Goal: Task Accomplishment & Management: Complete application form

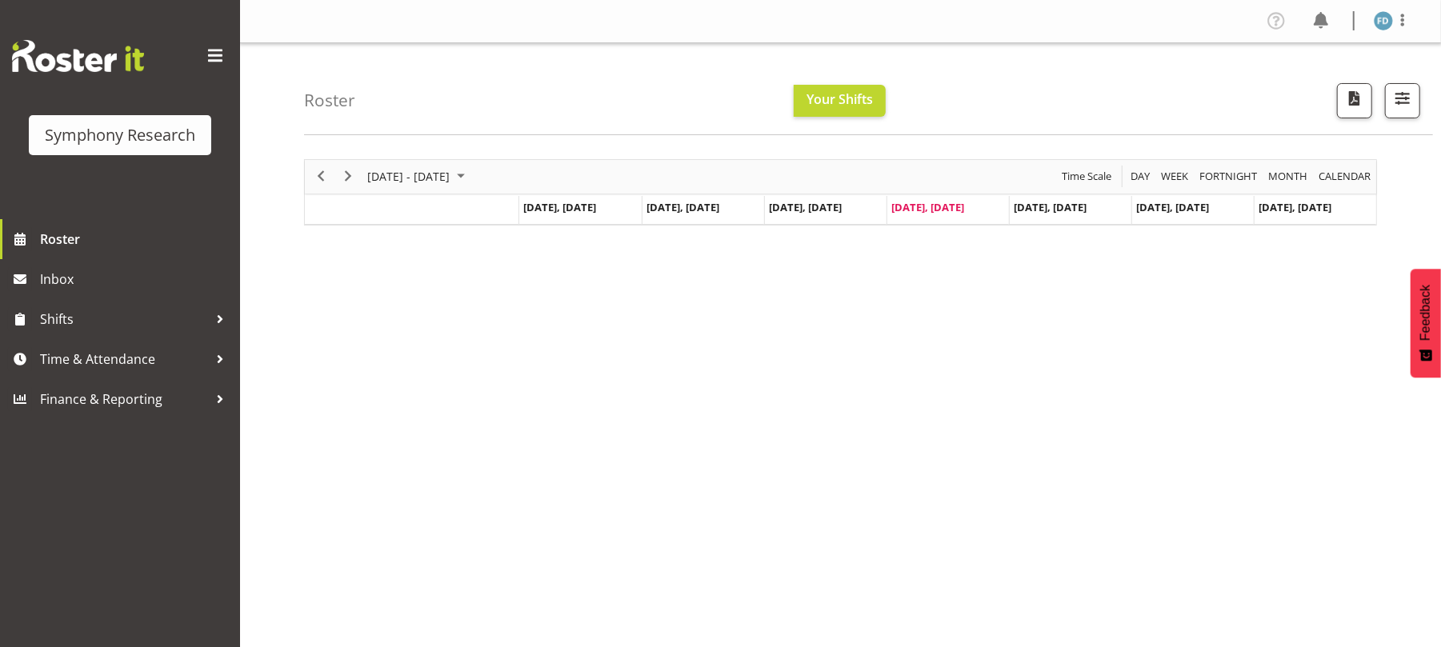
scroll to position [1, 0]
click at [134, 362] on span "Time & Attendance" at bounding box center [124, 359] width 168 height 24
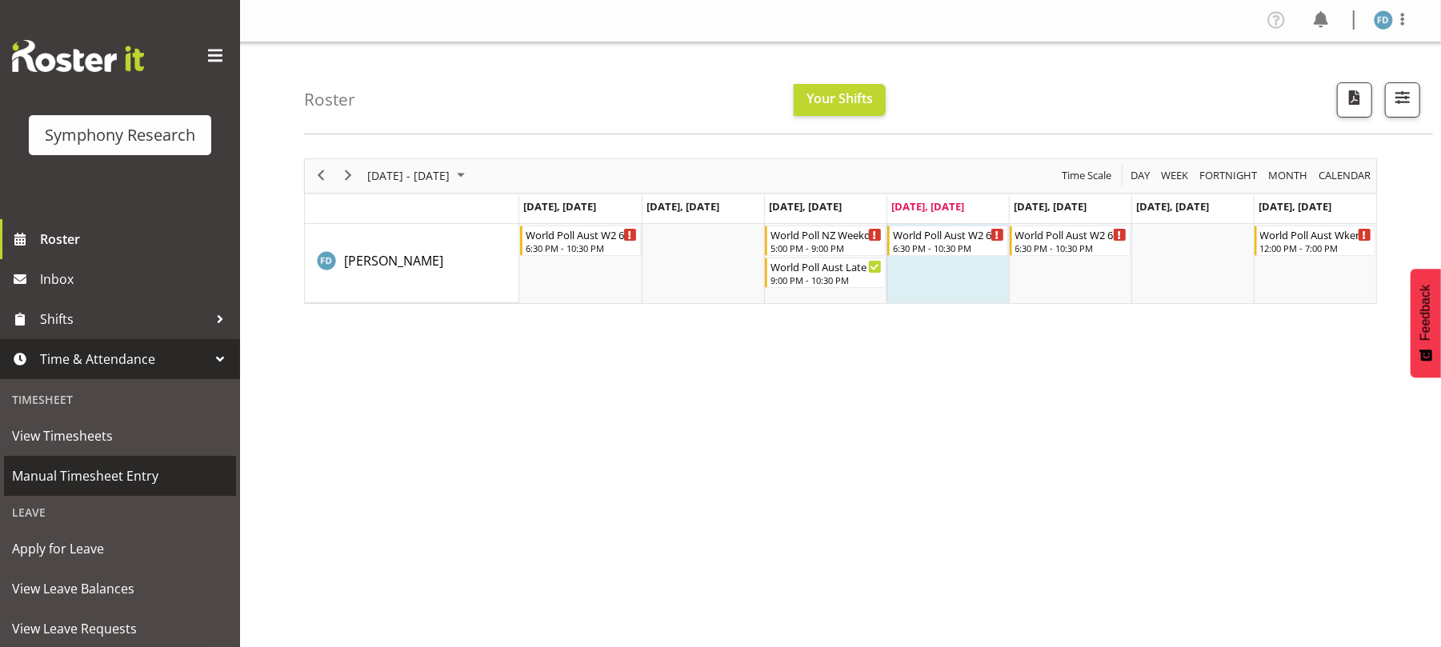
click at [114, 487] on span "Manual Timesheet Entry" at bounding box center [120, 476] width 216 height 24
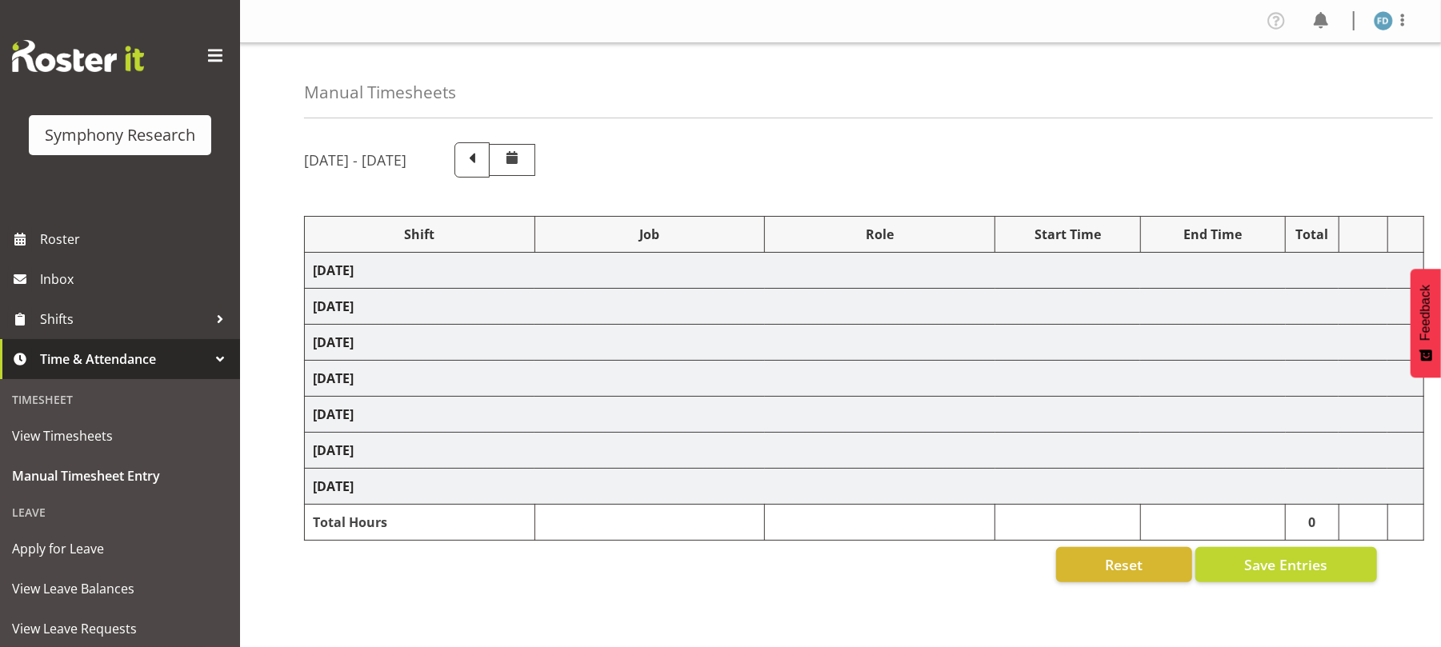
select select "2940"
select select "10242"
select select "47"
select select "41604"
select select "10527"
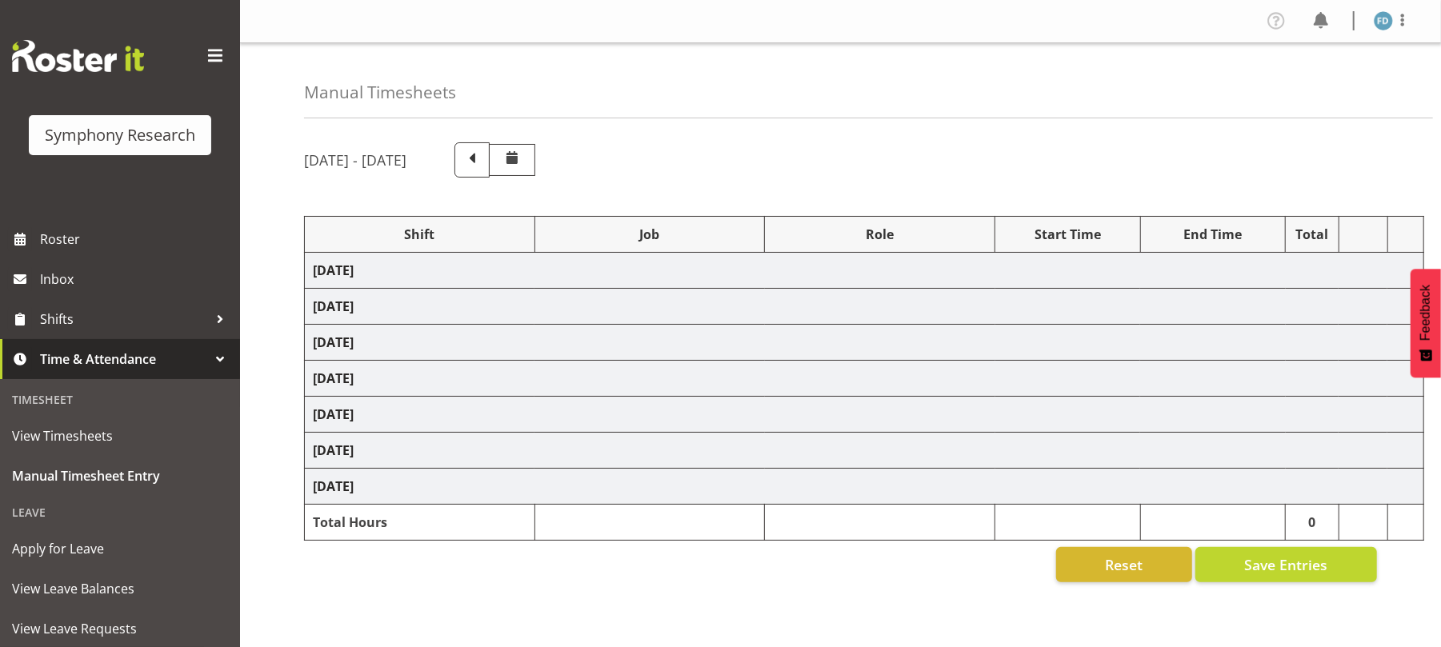
select select "47"
select select "2940"
select select "10242"
select select "47"
select select "41604"
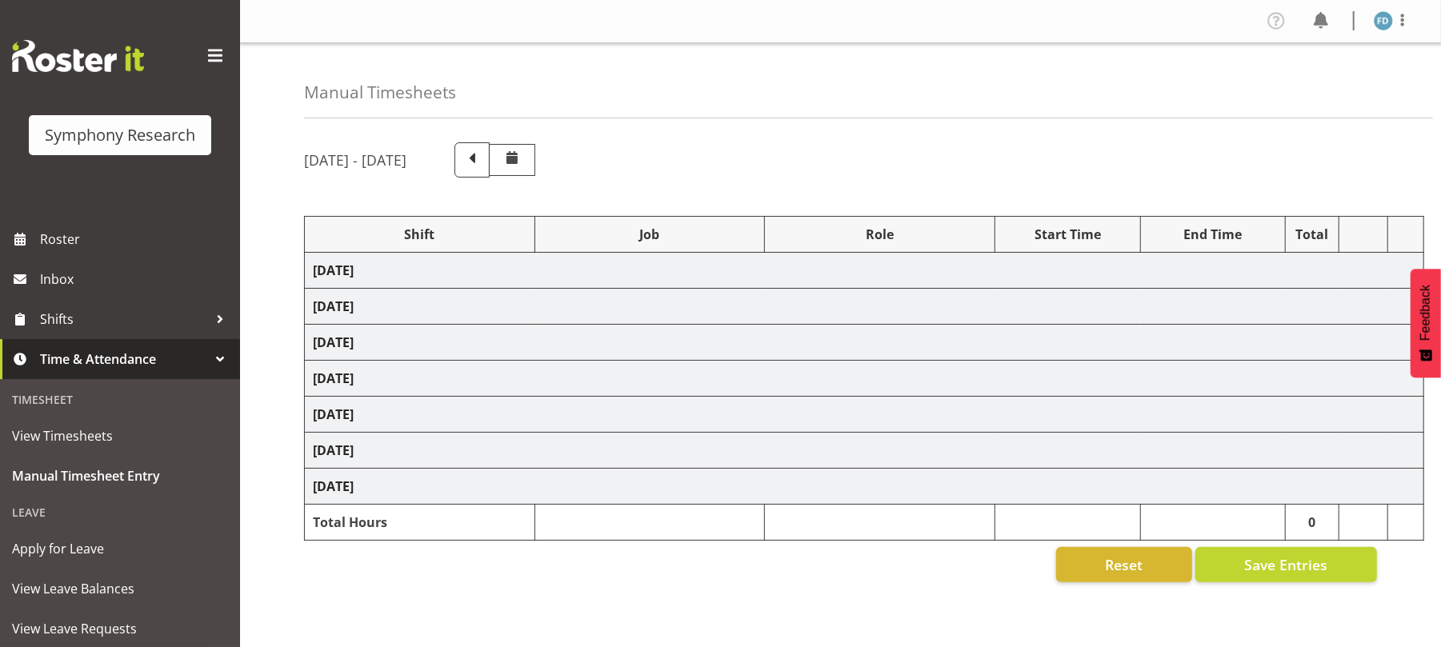
select select "10527"
select select "47"
select select "56692"
select select "10499"
select select "47"
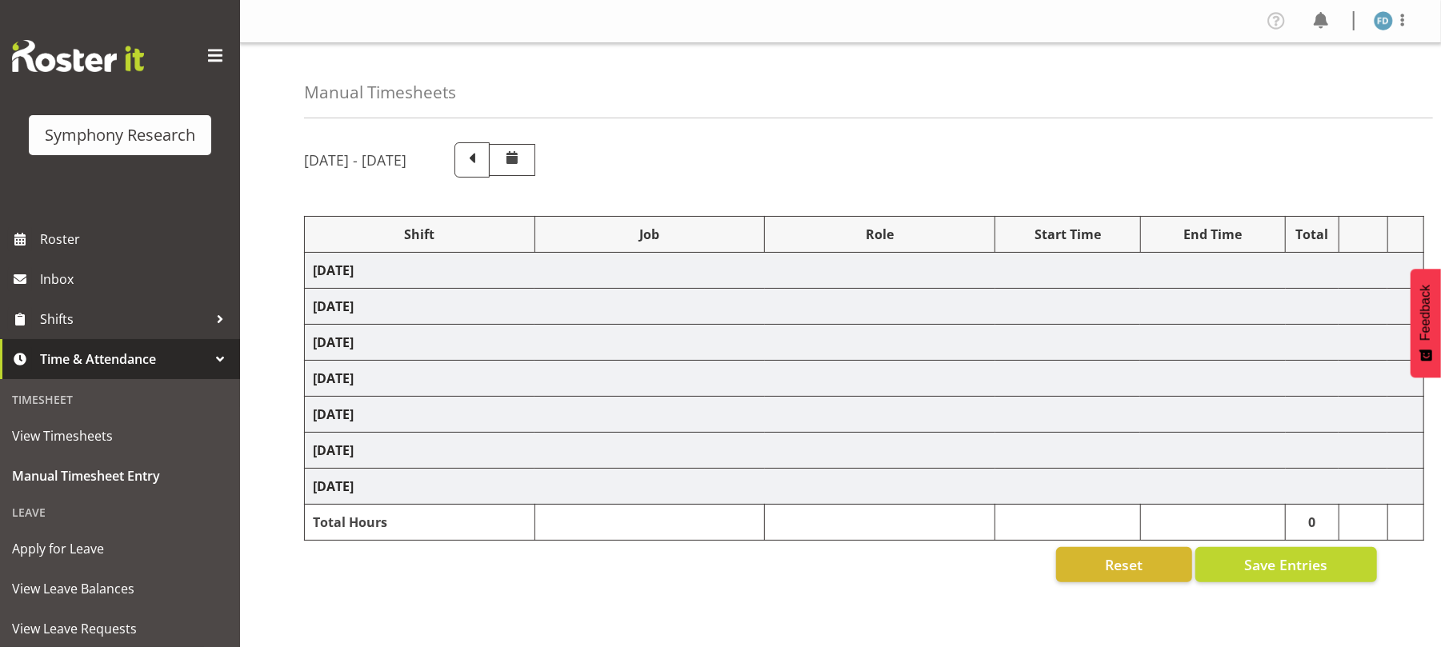
select select "56692"
select select "10499"
select select "47"
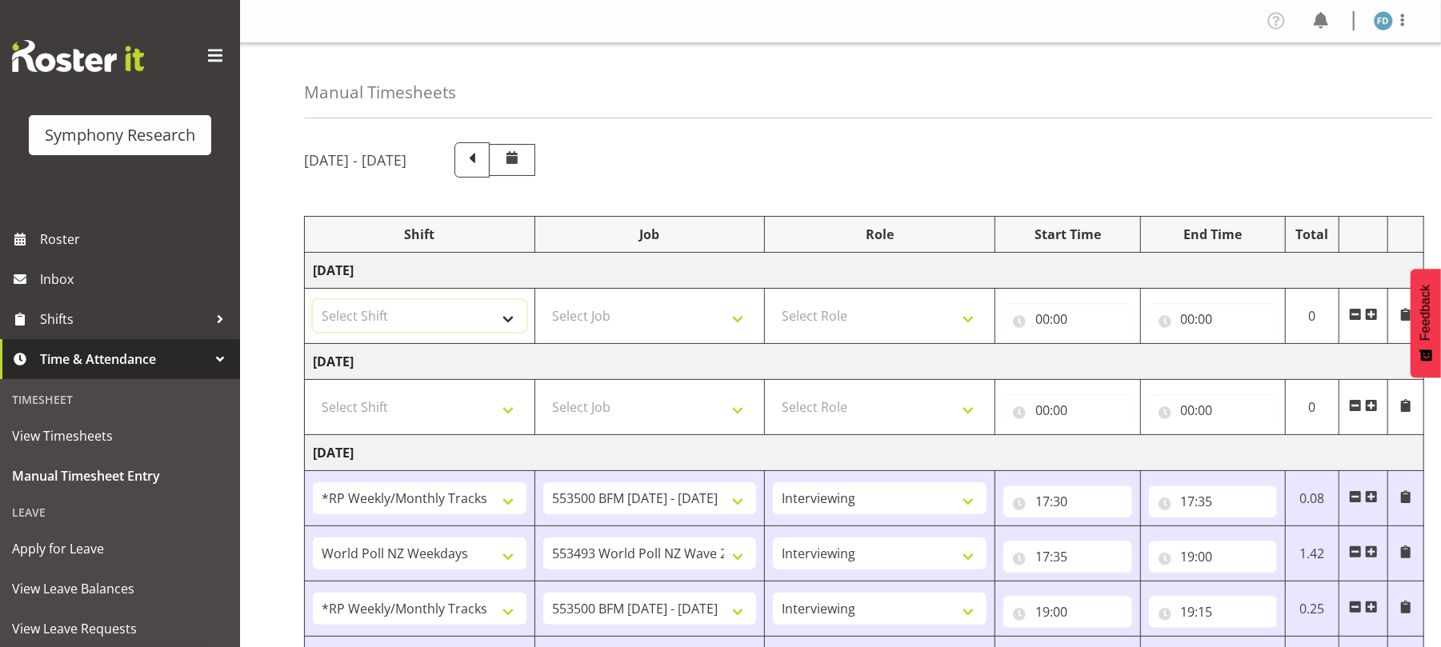
click at [510, 320] on select "Select Shift !!Weekend Residential (Roster IT Shift Label) *Business 9/10am ~ 4…" at bounding box center [420, 316] width 214 height 32
select select "56692"
click at [313, 302] on select "Select Shift !!Weekend Residential (Roster IT Shift Label) *Business 9/10am ~ 4…" at bounding box center [420, 316] width 214 height 32
click at [750, 321] on select "Select Job 550060 IF Admin 553492 World Poll Aus Wave 2 Main 2025 553493 World …" at bounding box center [650, 316] width 214 height 32
select select "10499"
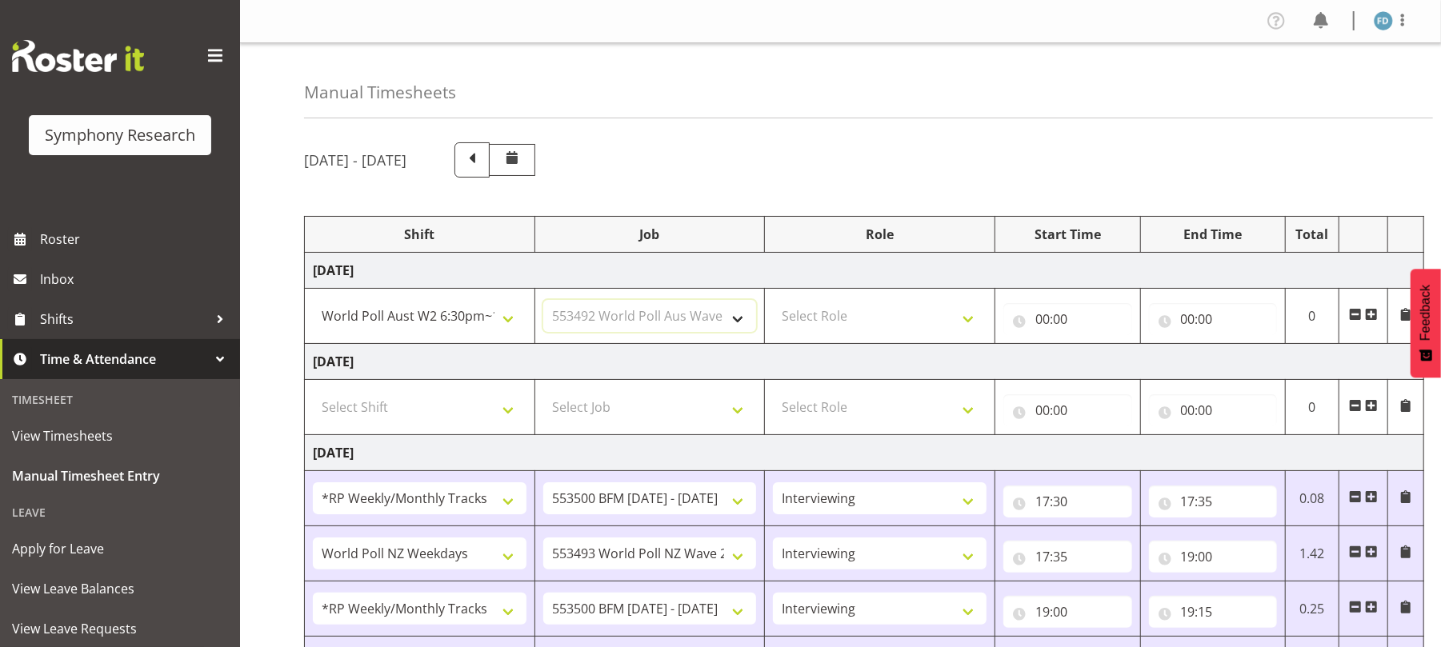
click at [543, 302] on select "Select Job 550060 IF Admin 553492 World Poll Aus Wave 2 Main 2025 553493 World …" at bounding box center [650, 316] width 214 height 32
click at [970, 318] on select "Select Role Briefing Interviewing" at bounding box center [880, 316] width 214 height 32
select select "47"
click at [773, 302] on select "Select Role Briefing Interviewing" at bounding box center [880, 316] width 214 height 32
click at [1042, 318] on input "00:00" at bounding box center [1067, 319] width 129 height 32
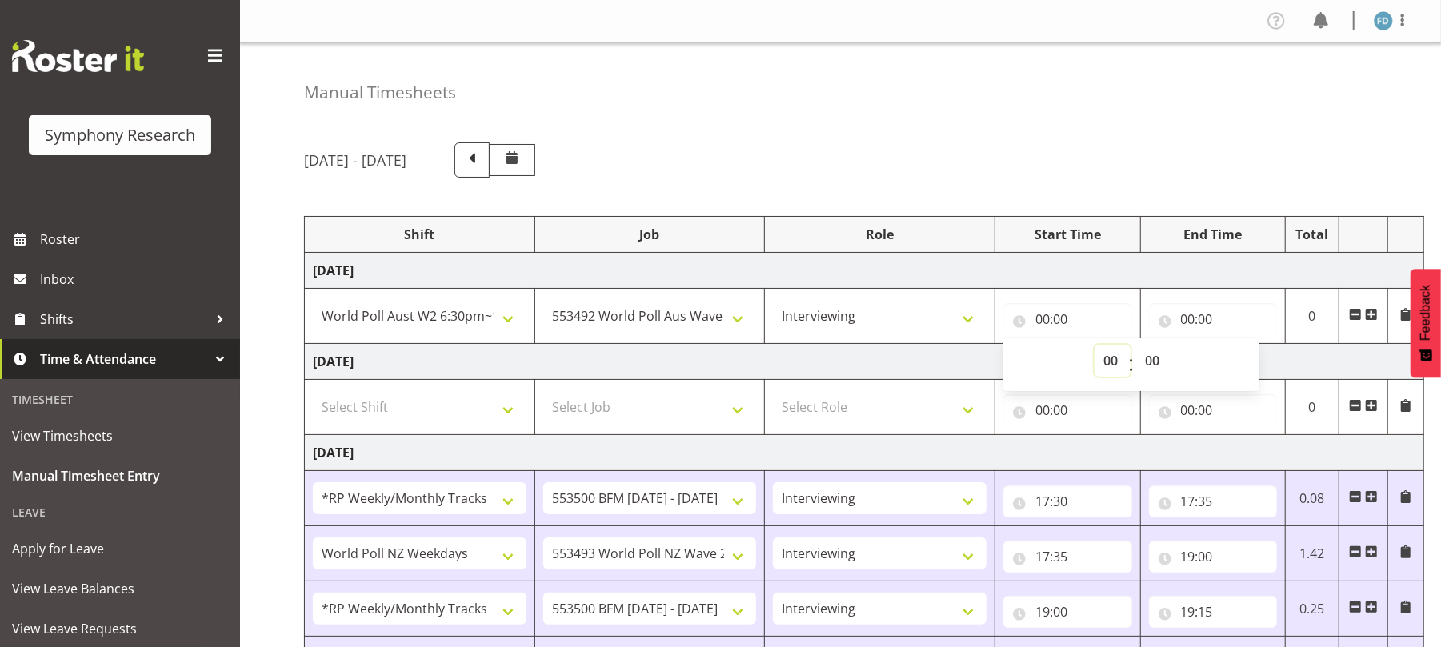
click at [1117, 366] on select "00 01 02 03 04 05 06 07 08 09 10 11 12 13 14 15 16 17 18 19 20 21 22 23" at bounding box center [1112, 361] width 36 height 32
select select "18"
click at [1094, 346] on select "00 01 02 03 04 05 06 07 08 09 10 11 12 13 14 15 16 17 18 19 20 21 22 23" at bounding box center [1112, 361] width 36 height 32
type input "18:00"
drag, startPoint x: 1147, startPoint y: 365, endPoint x: 1147, endPoint y: 283, distance: 81.6
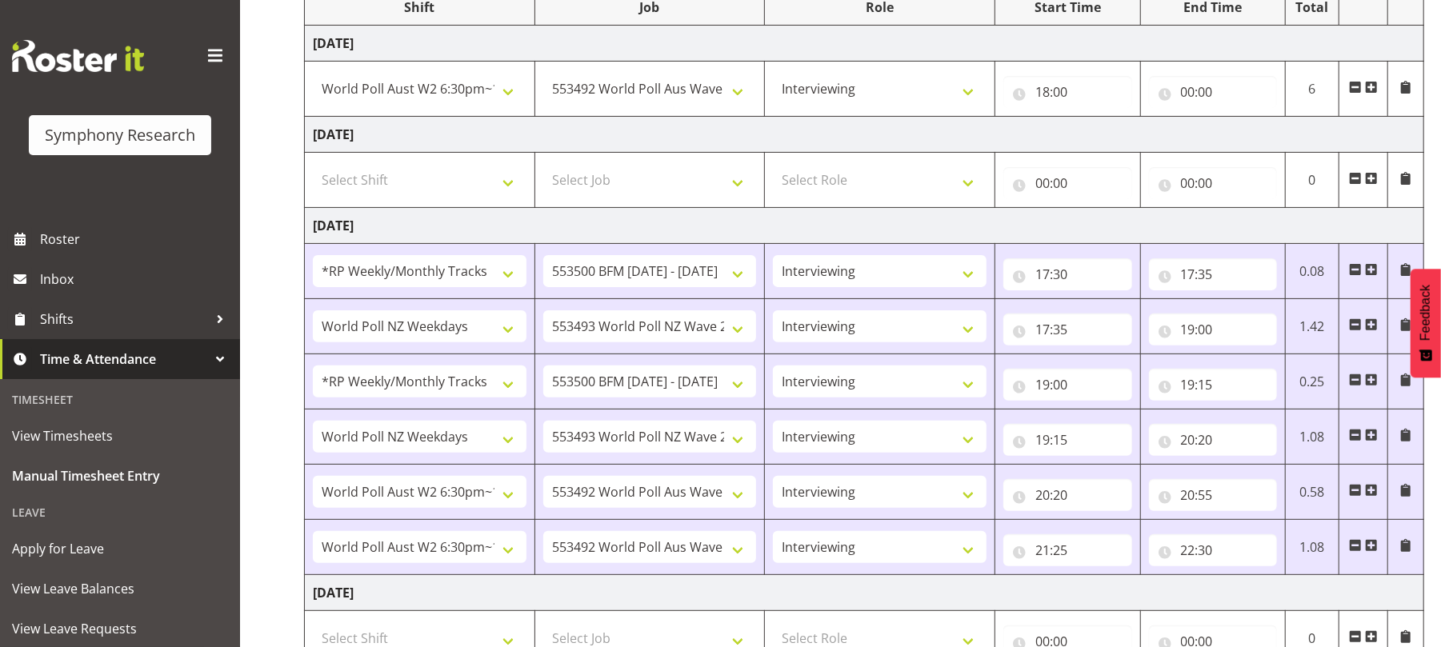
scroll to position [228, 0]
click at [1060, 93] on input "18:00" at bounding box center [1067, 91] width 129 height 32
click at [1162, 132] on select "00 01 02 03 04 05 06 07 08 09 10 11 12 13 14 15 16 17 18 19 20 21 22 23 24 25 2…" at bounding box center [1154, 133] width 36 height 32
select select "30"
click at [1136, 118] on select "00 01 02 03 04 05 06 07 08 09 10 11 12 13 14 15 16 17 18 19 20 21 22 23 24 25 2…" at bounding box center [1154, 133] width 36 height 32
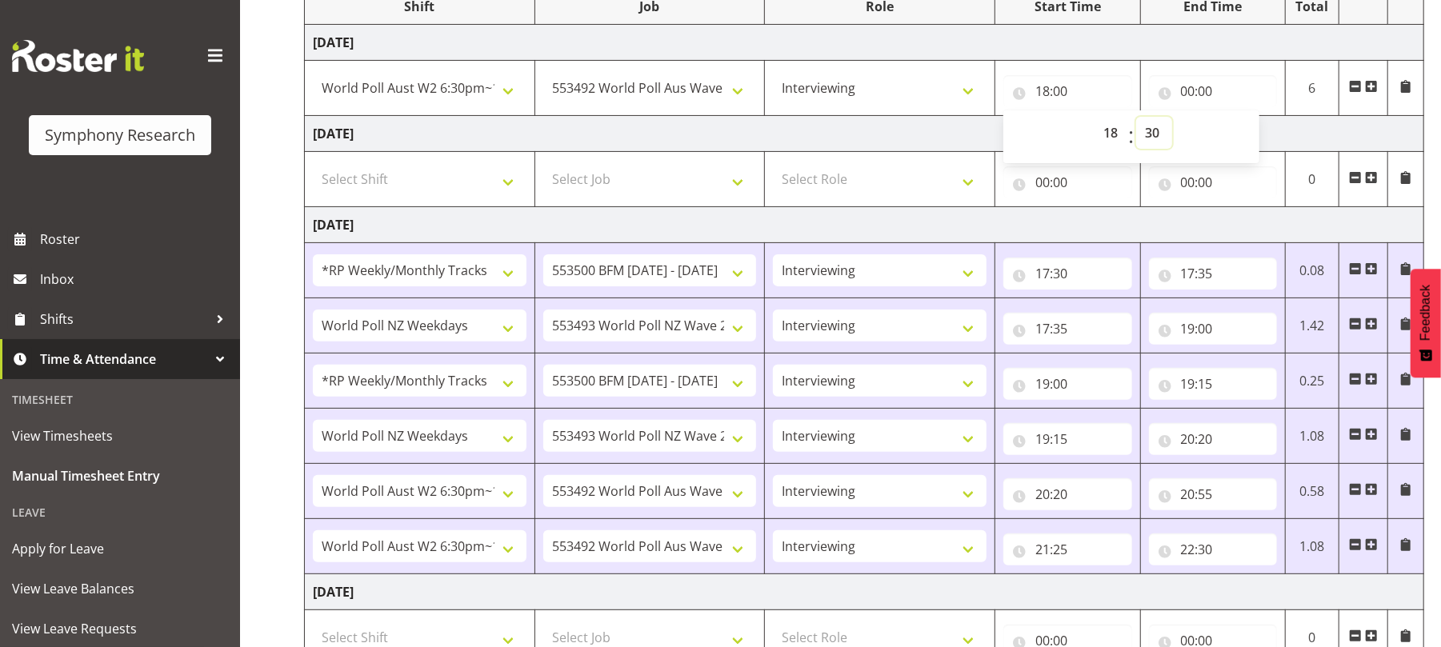
type input "18:30"
click at [1181, 84] on input "00:00" at bounding box center [1213, 91] width 129 height 32
click at [1250, 134] on select "00 01 02 03 04 05 06 07 08 09 10 11 12 13 14 15 16 17 18 19 20 21 22 23" at bounding box center [1258, 133] width 36 height 32
select select "22"
click at [1240, 118] on select "00 01 02 03 04 05 06 07 08 09 10 11 12 13 14 15 16 17 18 19 20 21 22 23" at bounding box center [1258, 133] width 36 height 32
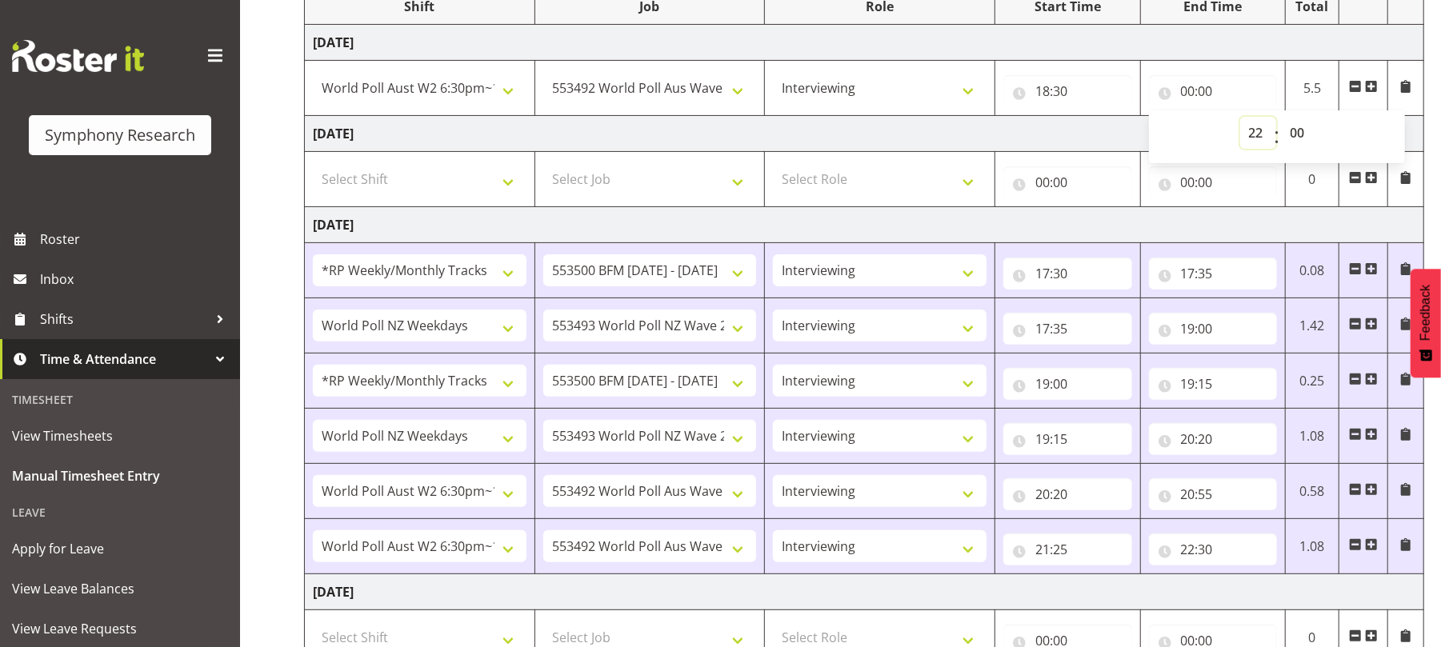
type input "22:00"
click at [1299, 133] on select "00 01 02 03 04 05 06 07 08 09 10 11 12 13 14 15 16 17 18 19 20 21 22 23 24 25 2…" at bounding box center [1300, 133] width 36 height 32
select select "30"
click at [1282, 118] on select "00 01 02 03 04 05 06 07 08 09 10 11 12 13 14 15 16 17 18 19 20 21 22 23 24 25 2…" at bounding box center [1300, 133] width 36 height 32
type input "22:30"
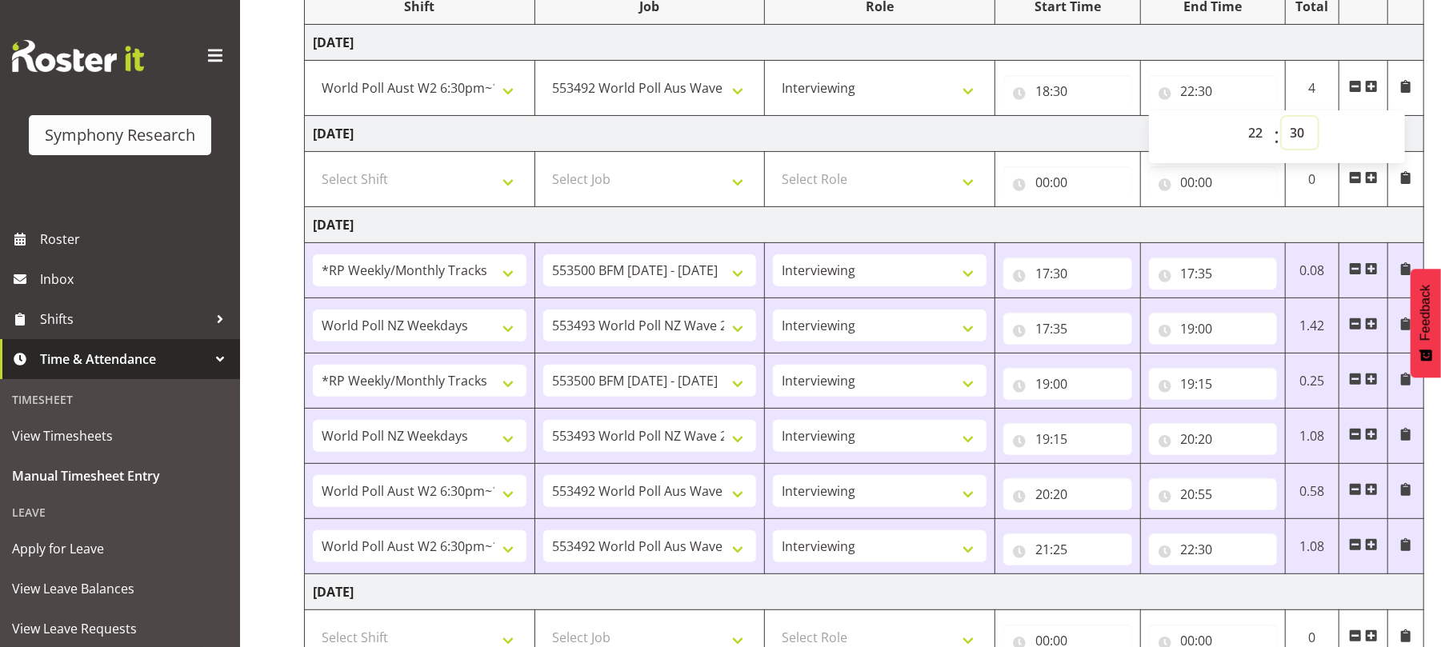
scroll to position [632, 0]
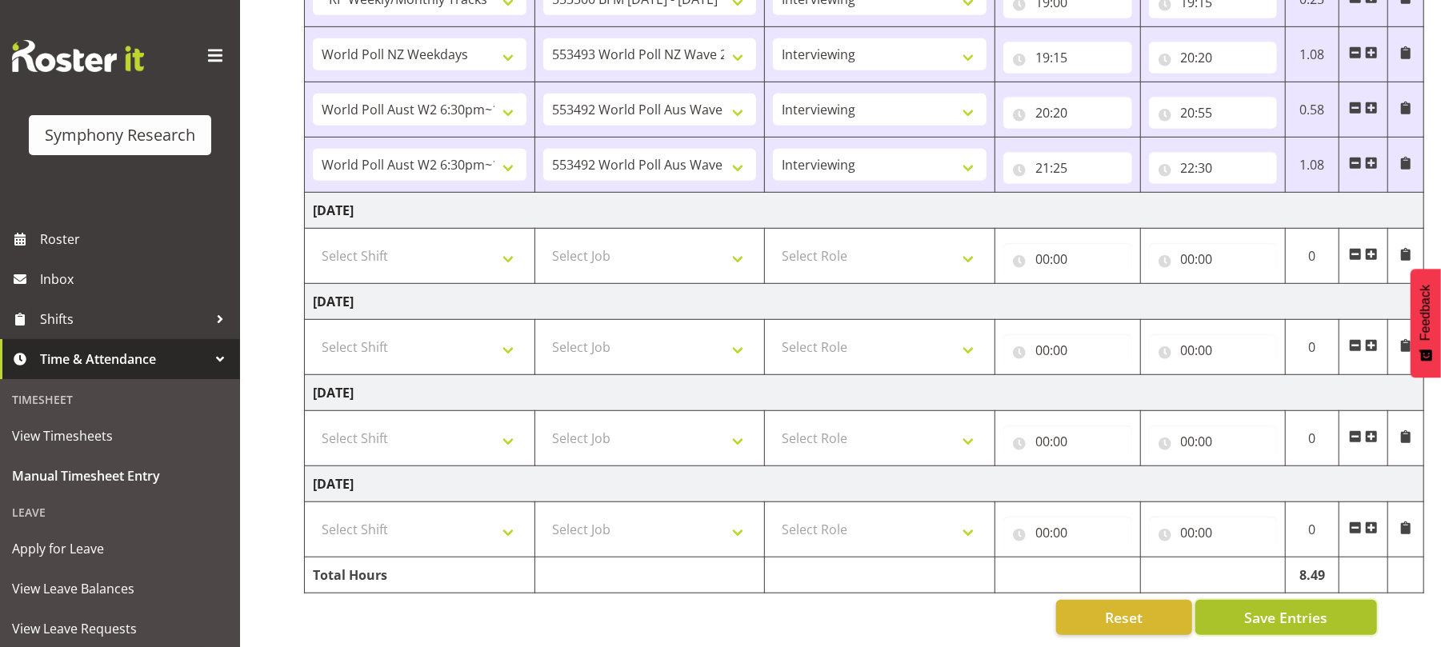
click at [1299, 610] on span "Save Entries" at bounding box center [1285, 617] width 83 height 21
click at [1271, 609] on span "Save Entries" at bounding box center [1285, 617] width 83 height 21
click at [509, 240] on select "Select Shift !!Weekend Residential (Roster IT Shift Label) *Business 9/10am ~ 4…" at bounding box center [420, 256] width 214 height 32
select select "56692"
click at [313, 240] on select "Select Shift !!Weekend Residential (Roster IT Shift Label) *Business 9/10am ~ 4…" at bounding box center [420, 256] width 214 height 32
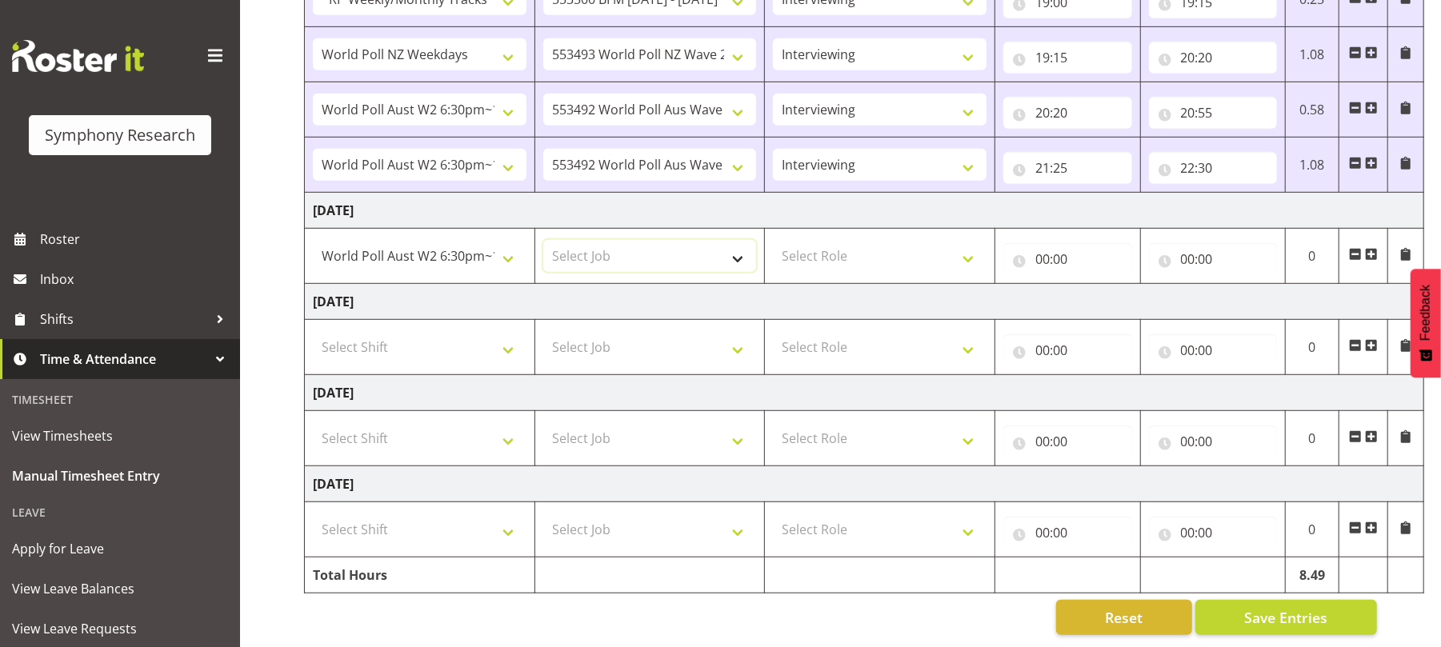
click at [738, 248] on select "Select Job 550060 IF Admin 553492 World Poll Aus Wave 2 Main 2025 553493 World …" at bounding box center [650, 256] width 214 height 32
select select "10499"
click at [543, 240] on select "Select Job 550060 IF Admin 553492 World Poll Aus Wave 2 Main 2025 553493 World …" at bounding box center [650, 256] width 214 height 32
click at [968, 244] on select "Select Role Briefing Interviewing" at bounding box center [880, 256] width 214 height 32
select select "47"
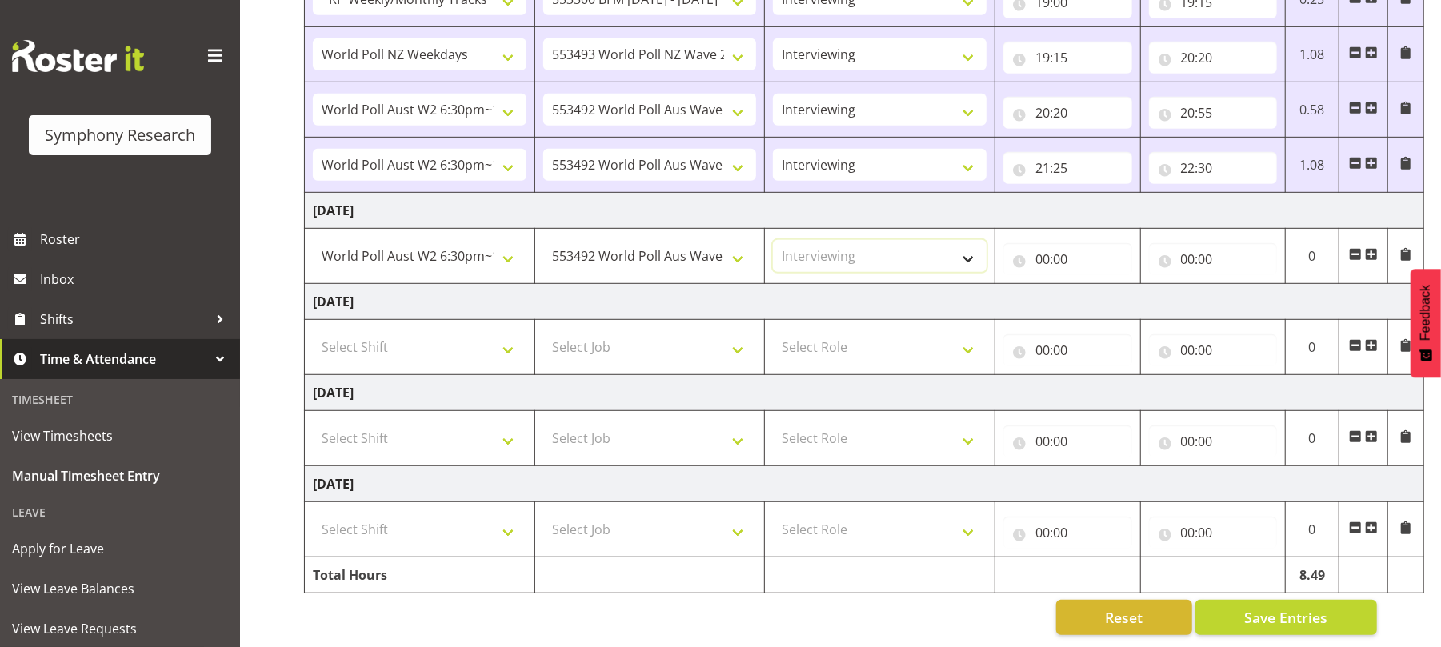
click at [773, 240] on select "Select Role Briefing Interviewing" at bounding box center [880, 256] width 214 height 32
click at [1043, 245] on input "00:00" at bounding box center [1067, 259] width 129 height 32
click at [1114, 285] on select "00 01 02 03 04 05 06 07 08 09 10 11 12 13 14 15 16 17 18 19 20 21 22 23" at bounding box center [1112, 301] width 36 height 32
select select "19"
click at [1094, 285] on select "00 01 02 03 04 05 06 07 08 09 10 11 12 13 14 15 16 17 18 19 20 21 22 23" at bounding box center [1112, 301] width 36 height 32
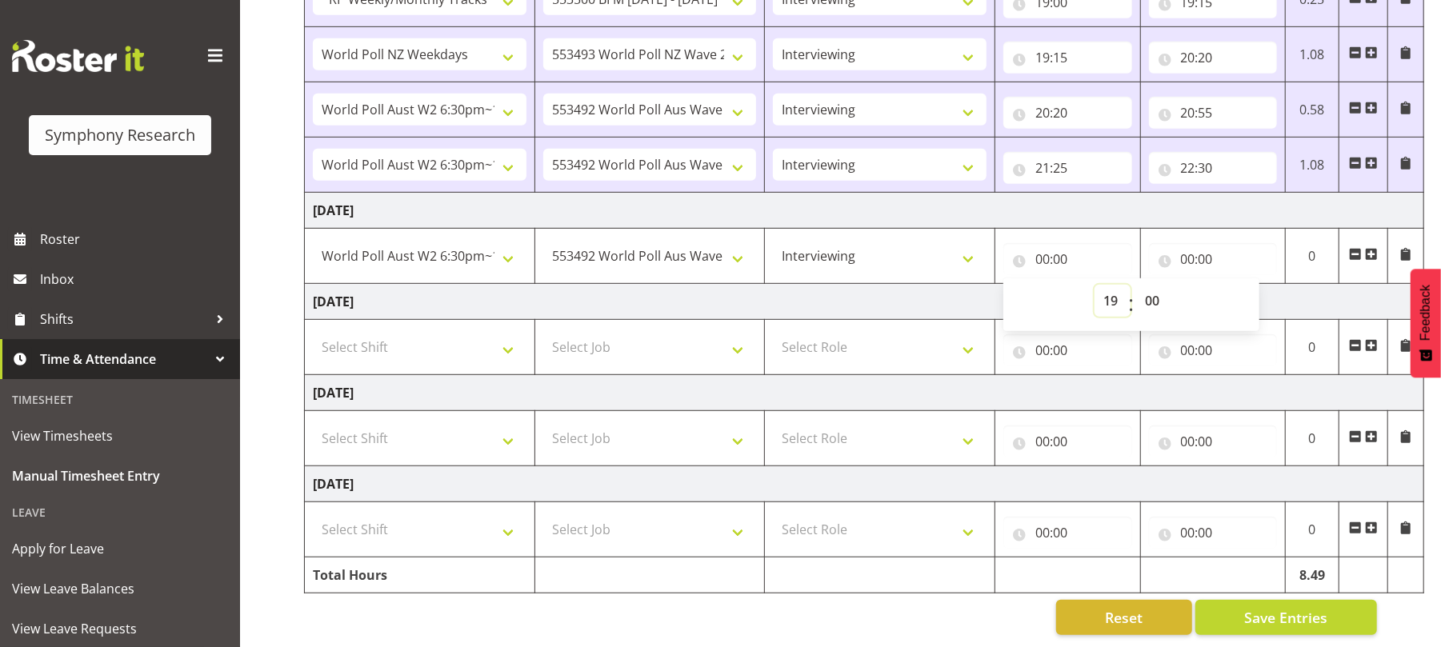
type input "19:00"
click at [1184, 243] on input "00:00" at bounding box center [1213, 259] width 129 height 32
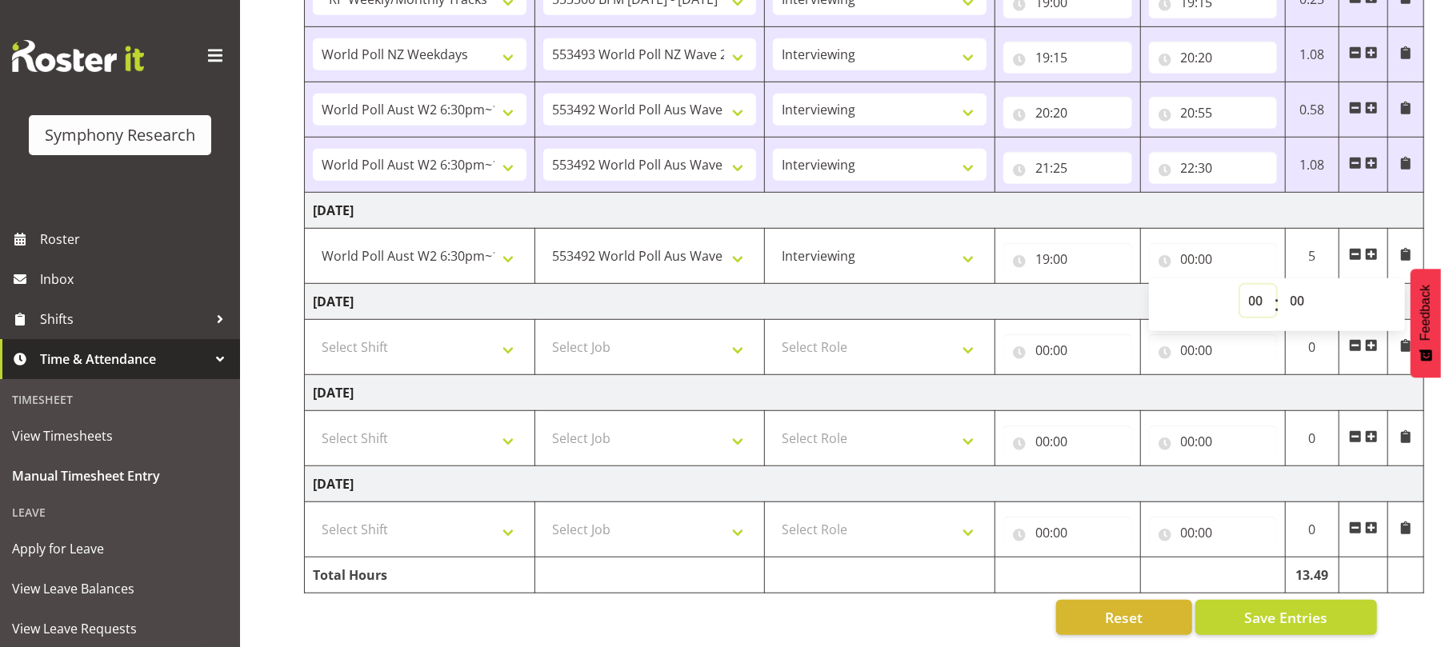
click at [1255, 285] on select "00 01 02 03 04 05 06 07 08 09 10 11 12 13 14 15 16 17 18 19 20 21 22 23" at bounding box center [1258, 301] width 36 height 32
select select "22"
click at [1240, 285] on select "00 01 02 03 04 05 06 07 08 09 10 11 12 13 14 15 16 17 18 19 20 21 22 23" at bounding box center [1258, 301] width 36 height 32
type input "22:00"
click at [1303, 285] on select "00 01 02 03 04 05 06 07 08 09 10 11 12 13 14 15 16 17 18 19 20 21 22 23 24 25 2…" at bounding box center [1300, 301] width 36 height 32
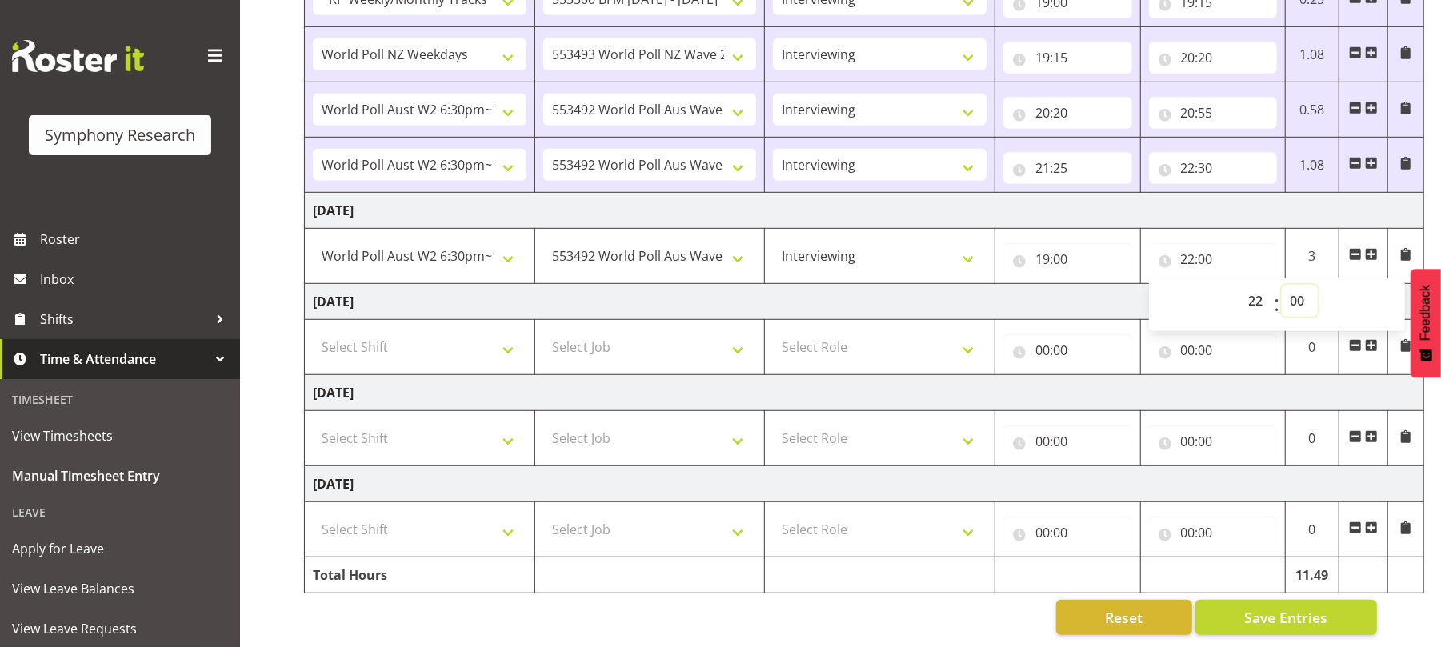
select select "30"
click at [1282, 285] on select "00 01 02 03 04 05 06 07 08 09 10 11 12 13 14 15 16 17 18 19 20 21 22 23 24 25 2…" at bounding box center [1300, 301] width 36 height 32
type input "22:30"
click at [1274, 609] on span "Save Entries" at bounding box center [1285, 617] width 83 height 21
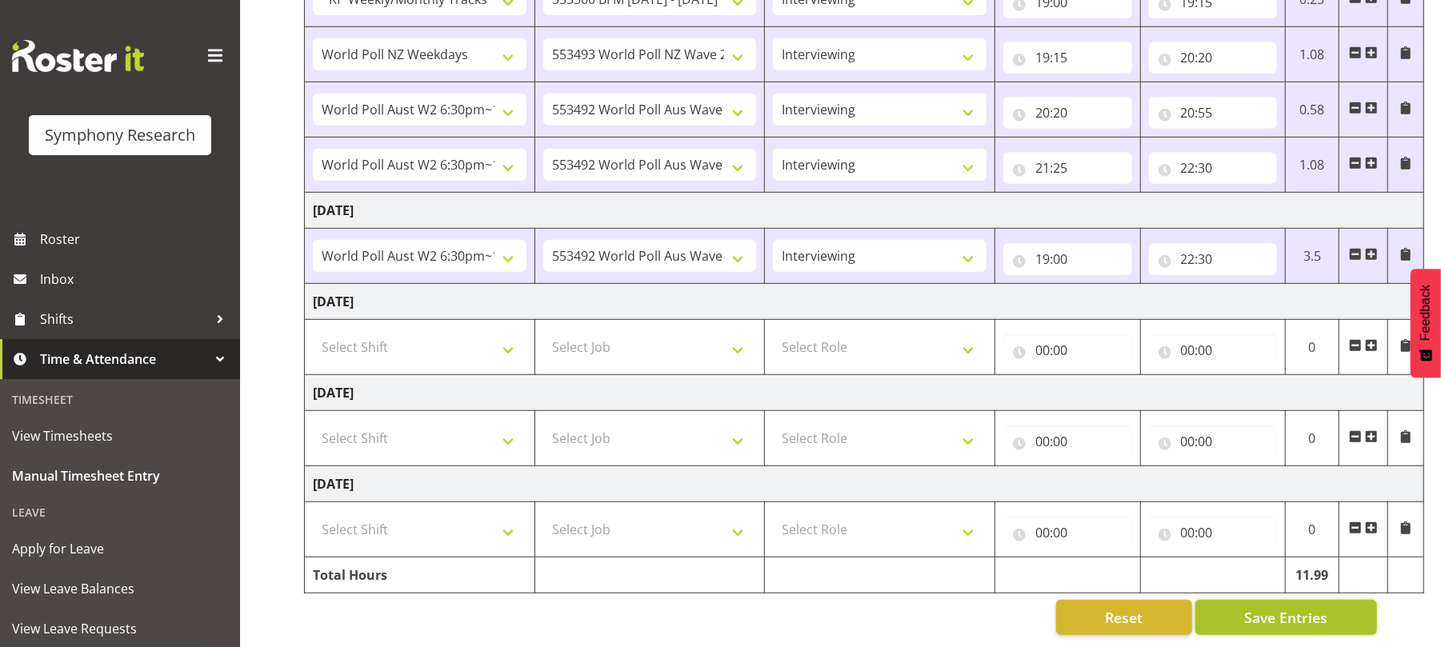
click at [1282, 607] on span "Save Entries" at bounding box center [1285, 617] width 83 height 21
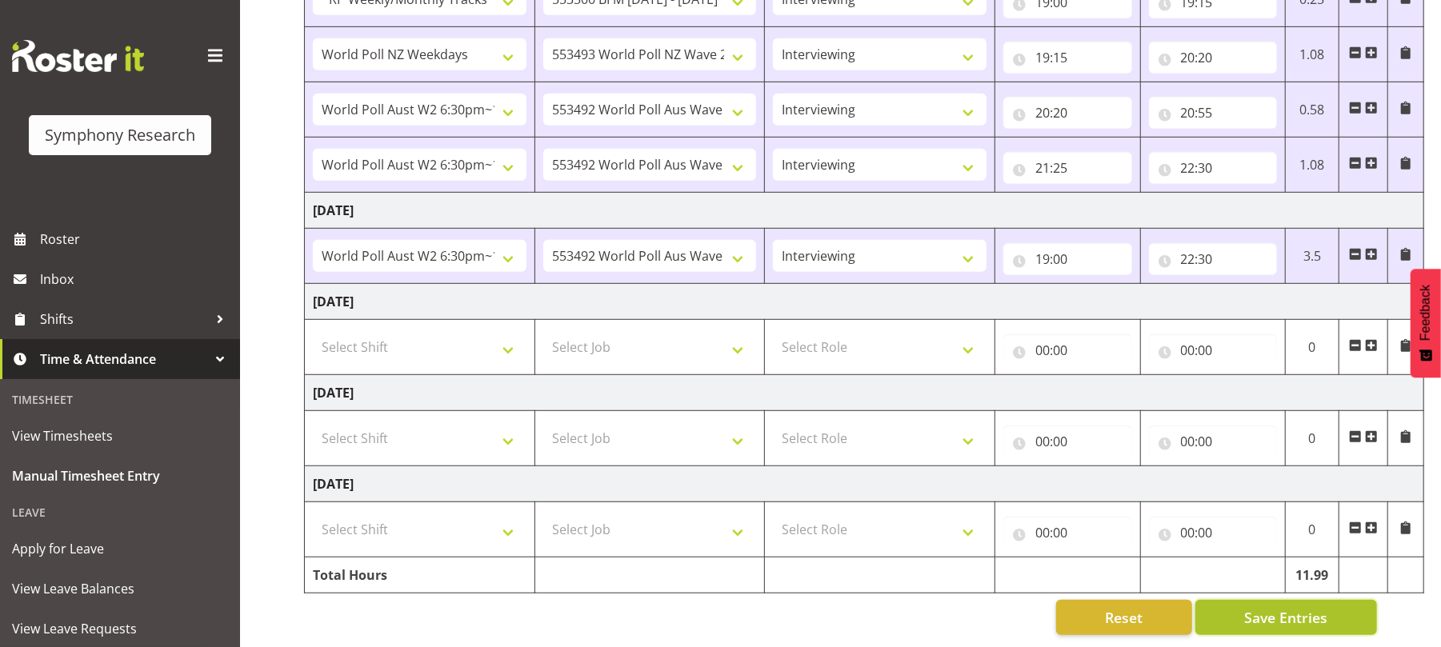
click at [1282, 607] on span "Save Entries" at bounding box center [1285, 617] width 83 height 21
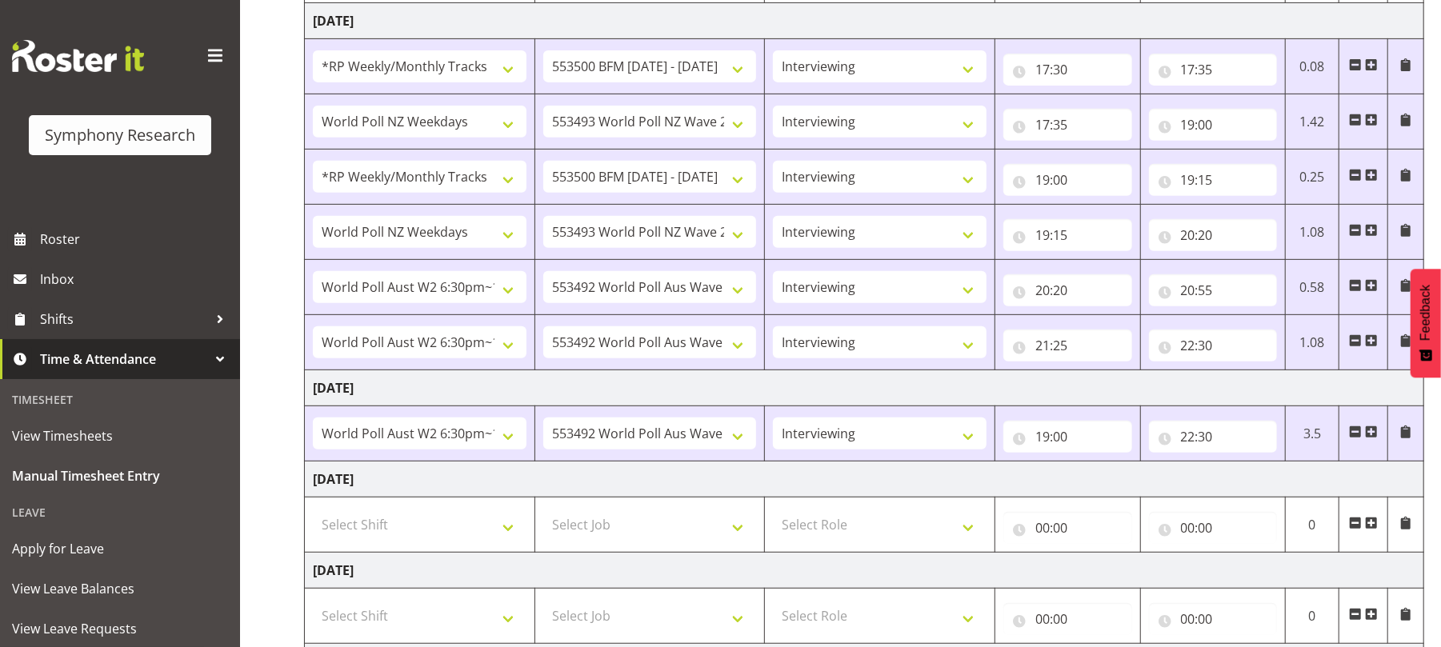
scroll to position [0, 0]
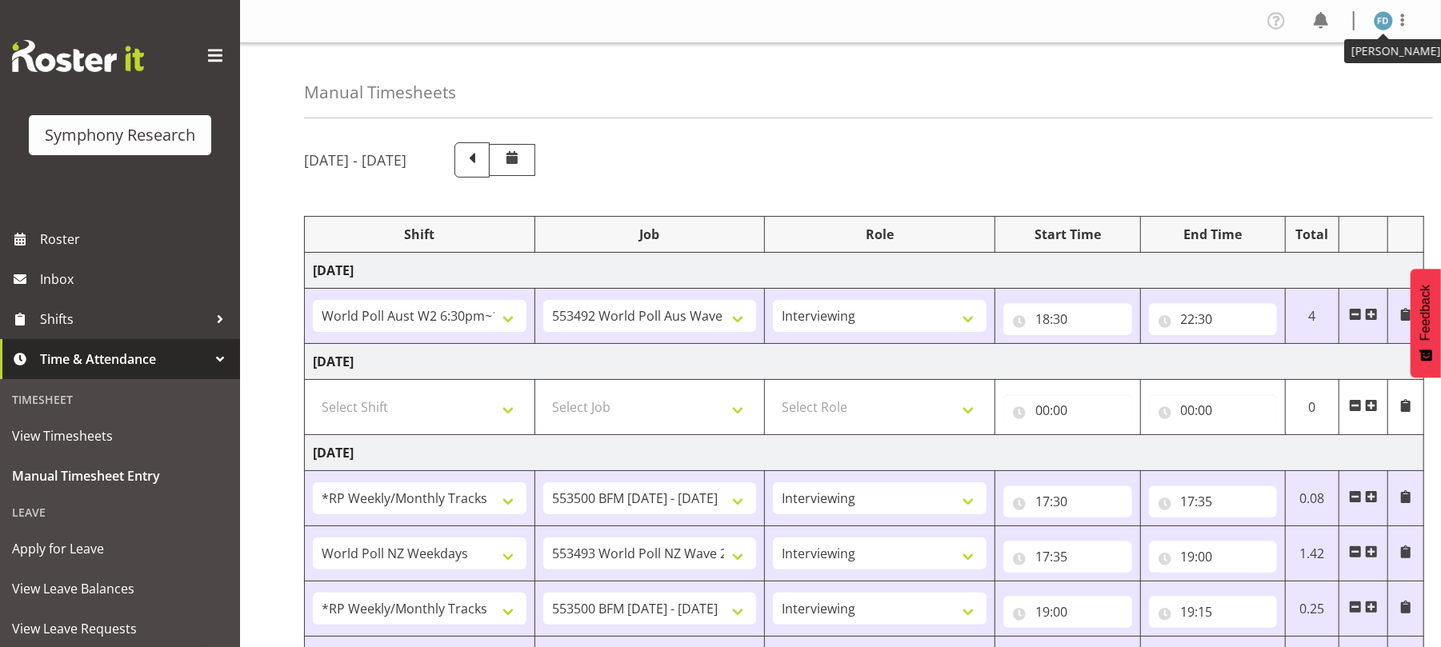
click at [1383, 23] on img at bounding box center [1383, 20] width 19 height 19
click at [1323, 80] on link "Log Out" at bounding box center [1336, 84] width 154 height 29
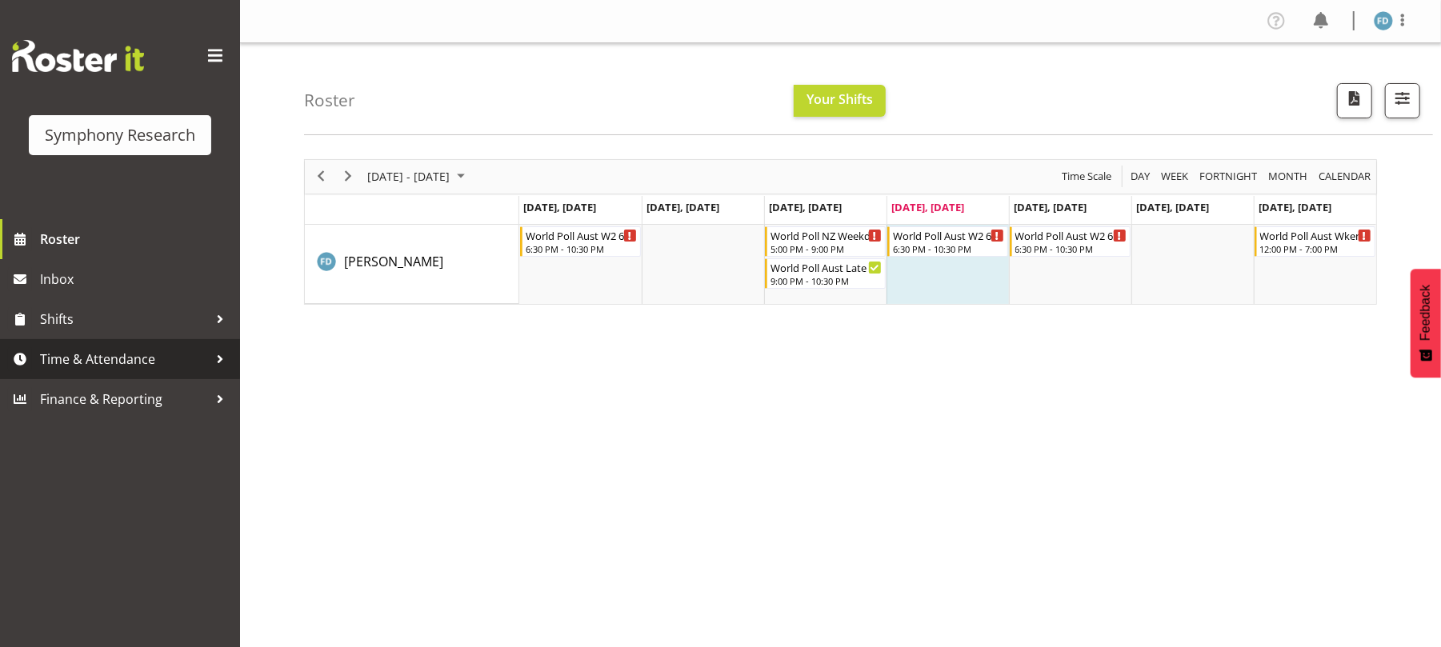
click at [134, 366] on span "Time & Attendance" at bounding box center [124, 359] width 168 height 24
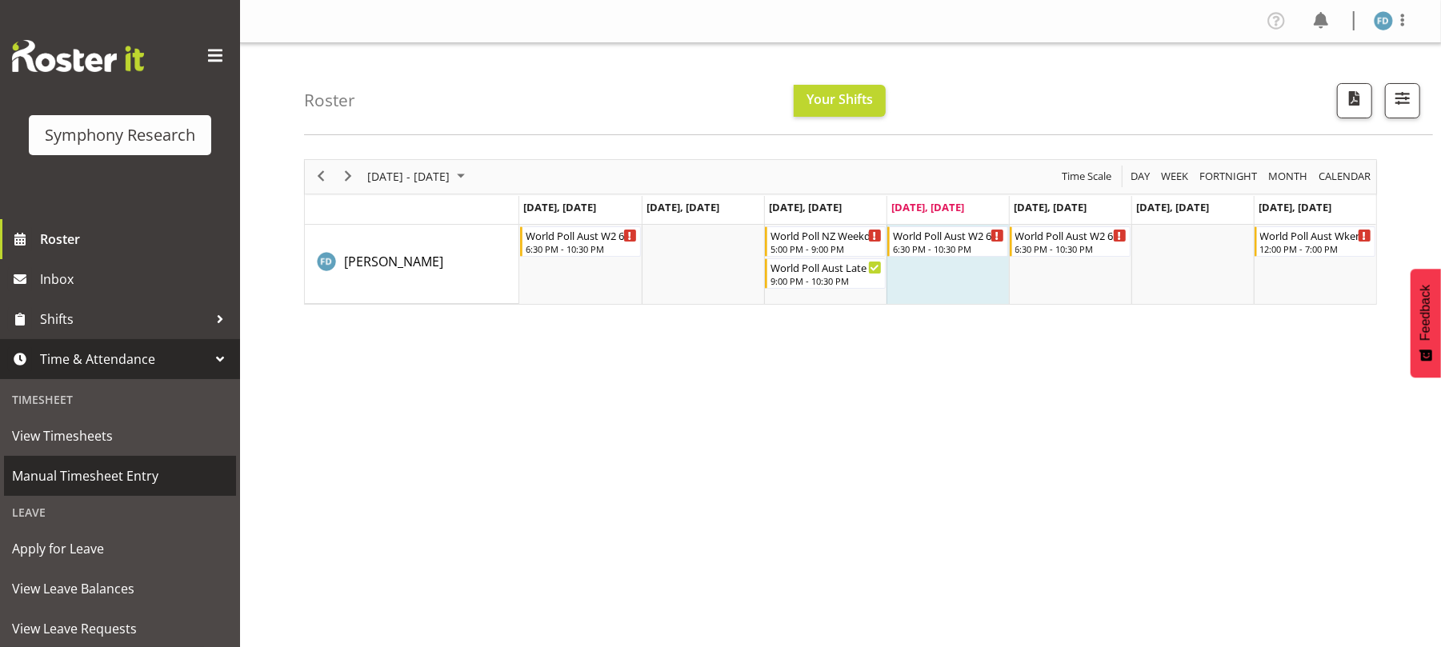
click at [134, 469] on span "Manual Timesheet Entry" at bounding box center [120, 476] width 216 height 24
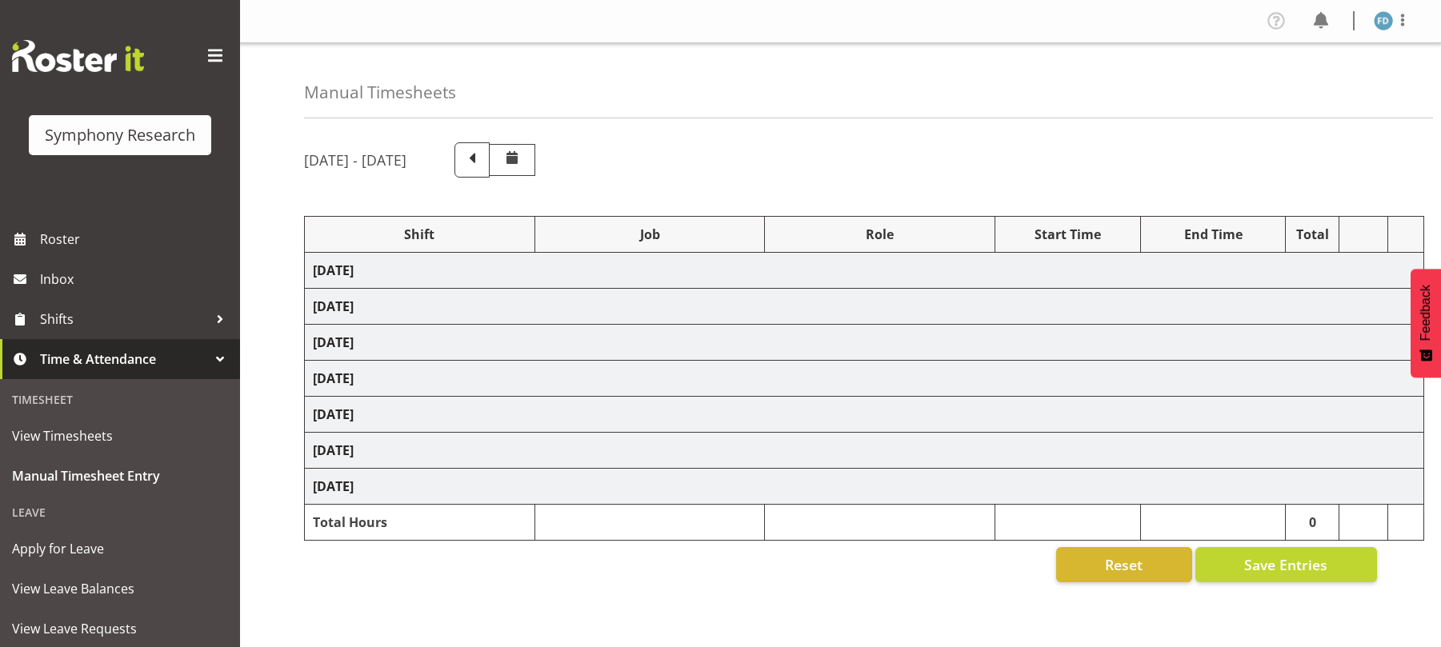
select select "56692"
select select "10499"
select select "47"
select select "2940"
select select "10242"
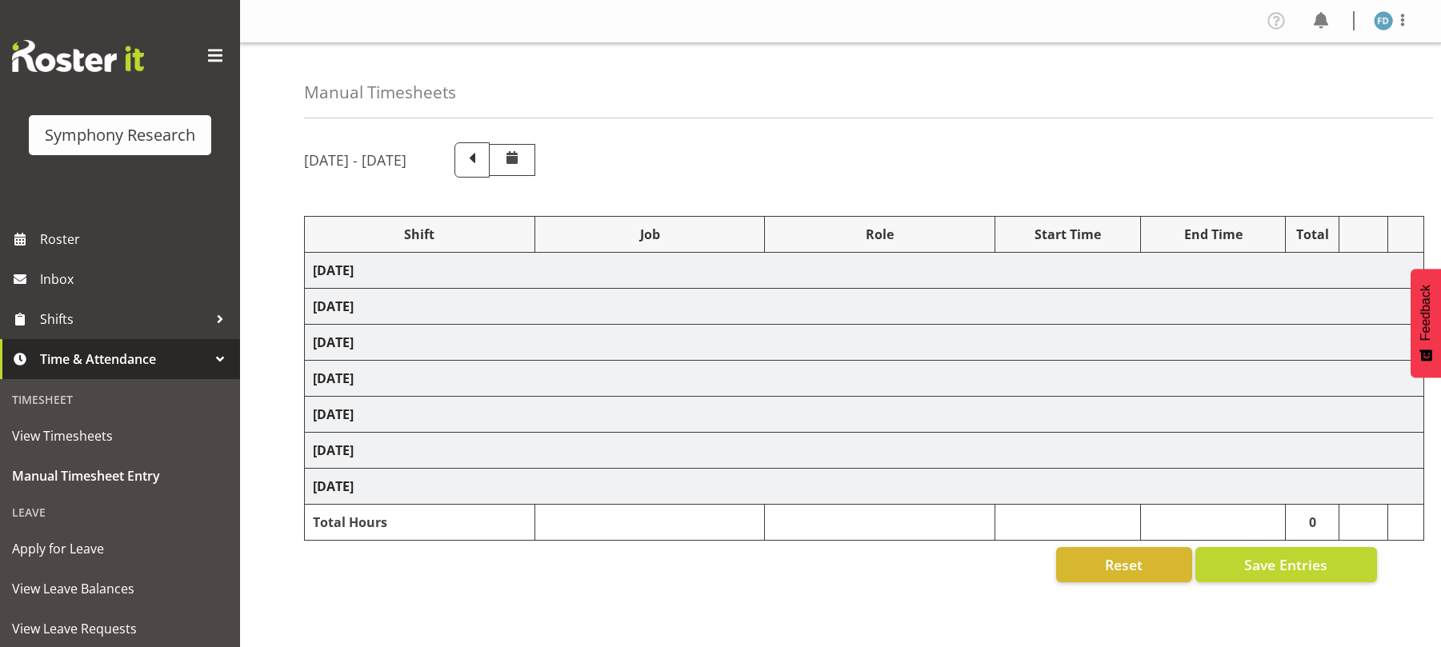
select select "47"
select select "41604"
select select "10527"
select select "47"
select select "2940"
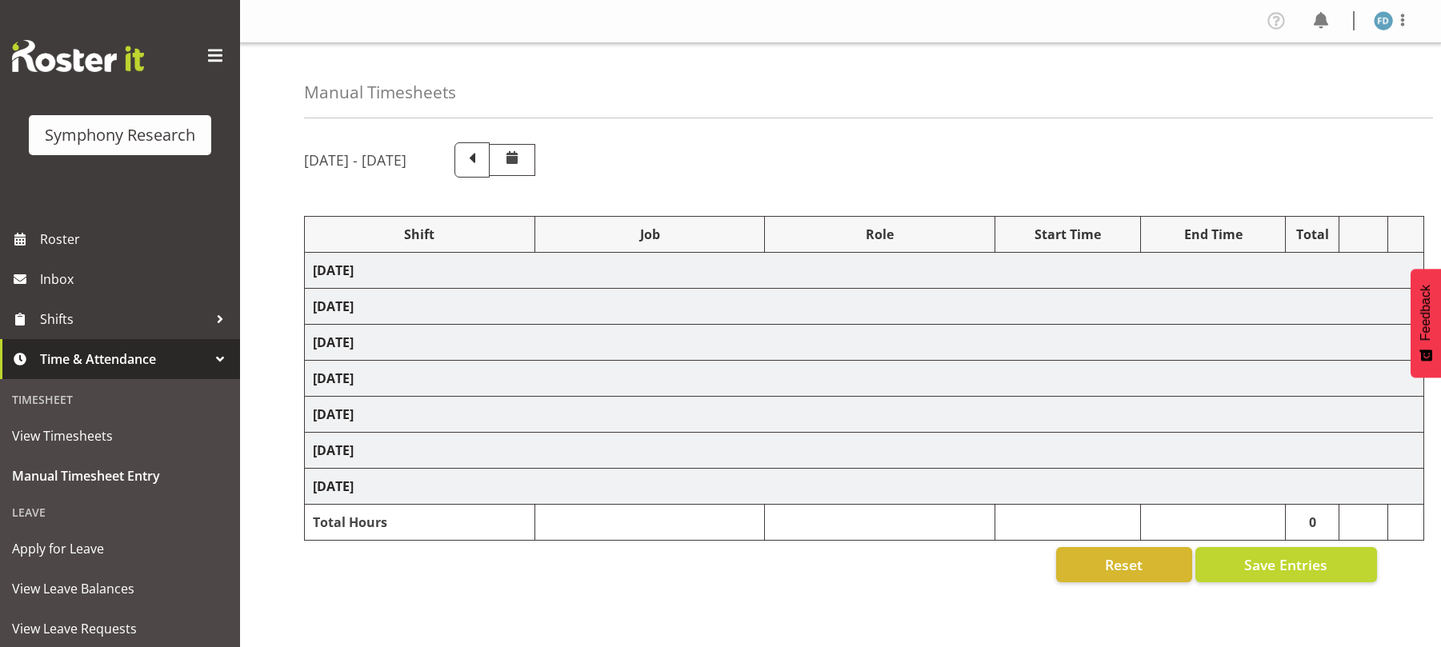
select select "10242"
select select "47"
select select "41604"
select select "10527"
select select "47"
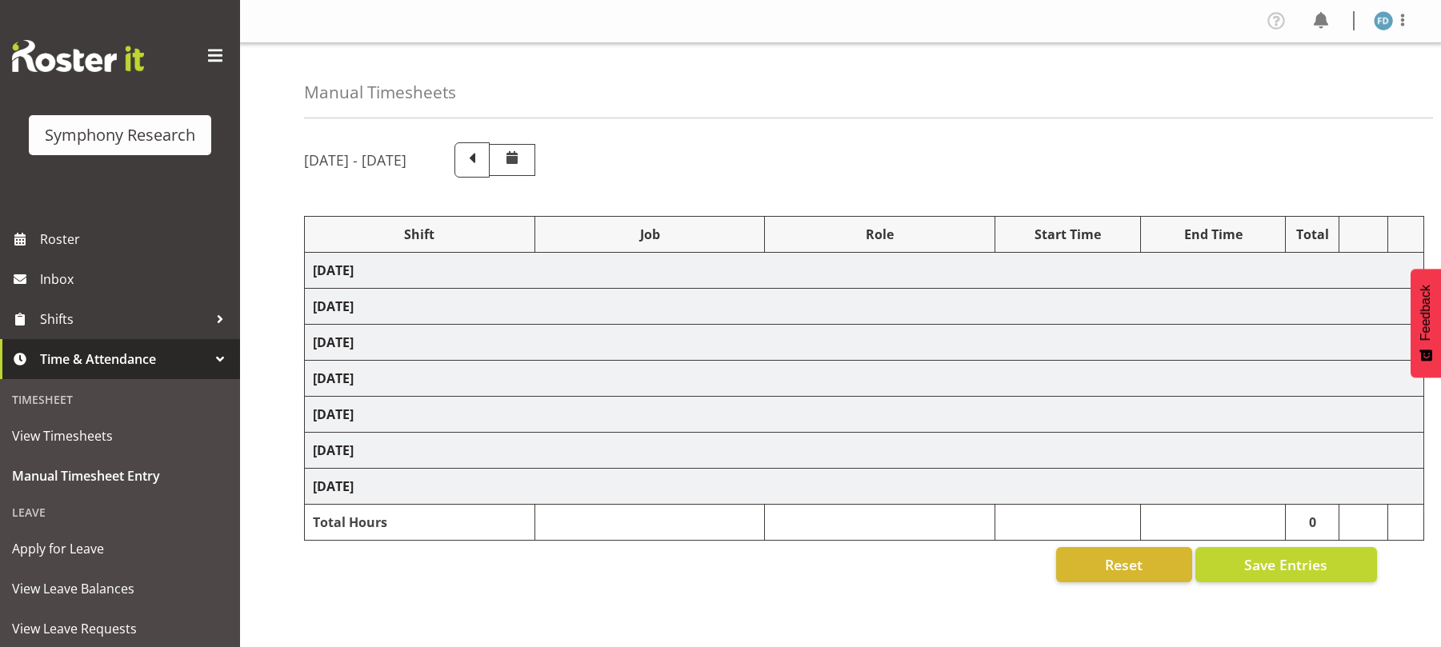
select select "56692"
select select "10499"
select select "47"
select select "56692"
select select "10499"
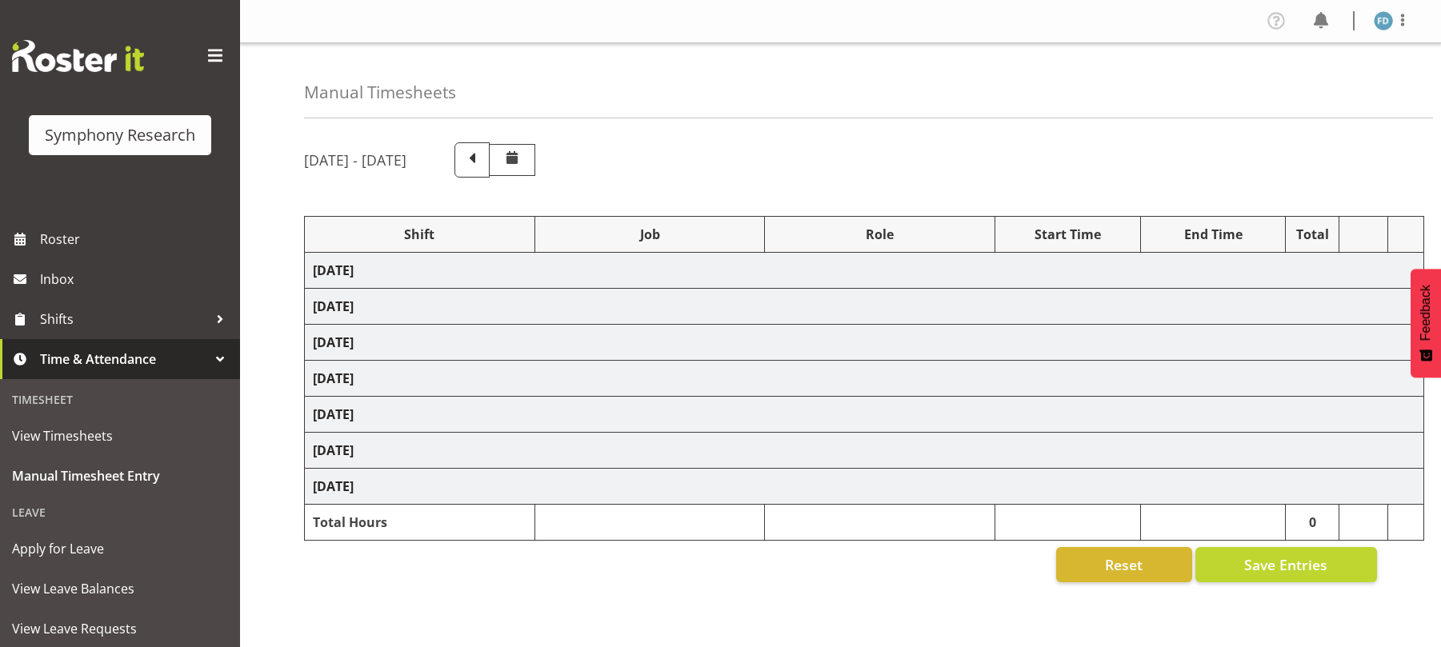
select select "47"
select select "56692"
select select "10499"
select select "47"
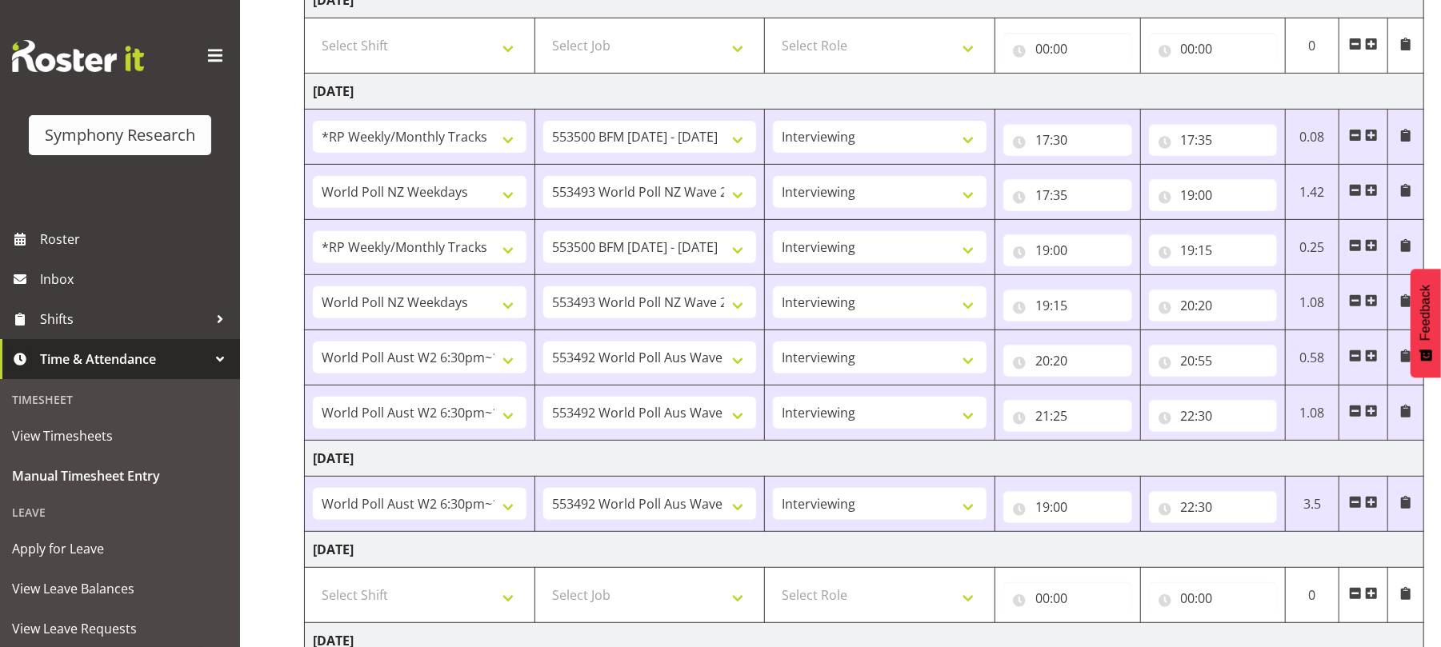
scroll to position [632, 0]
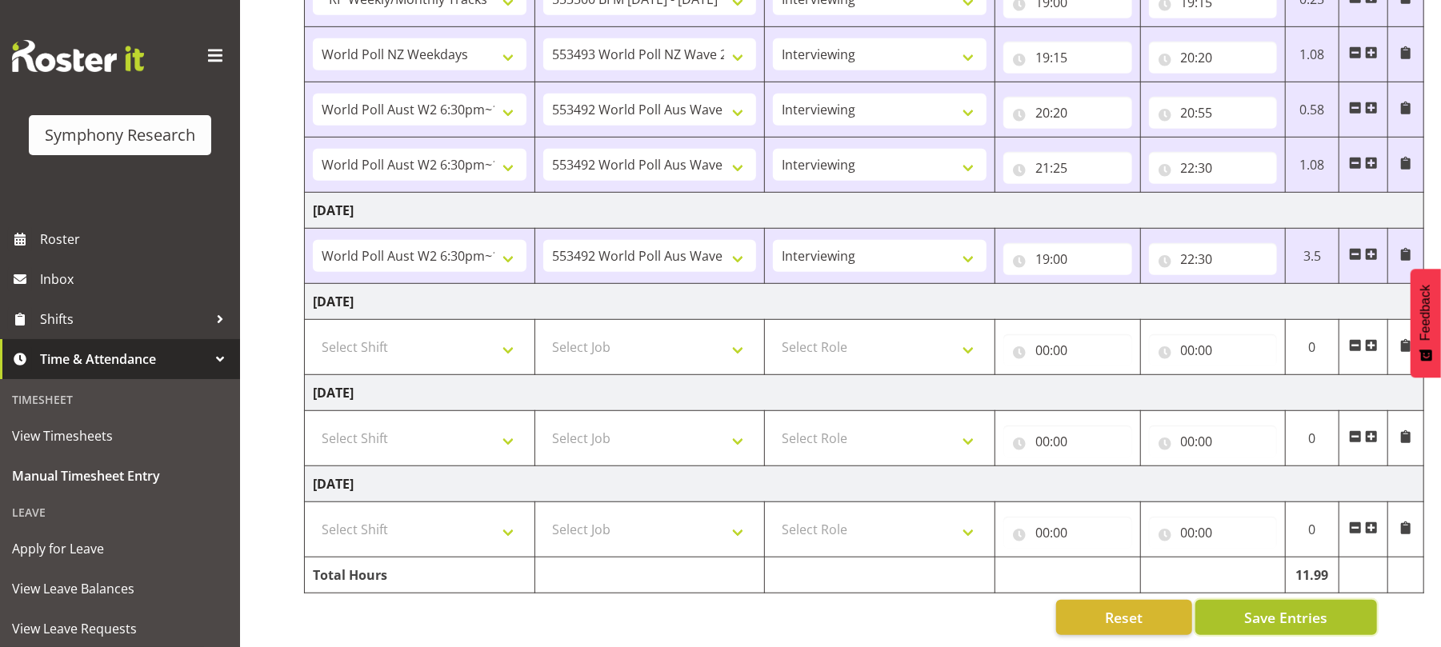
click at [1271, 607] on span "Save Entries" at bounding box center [1285, 617] width 83 height 21
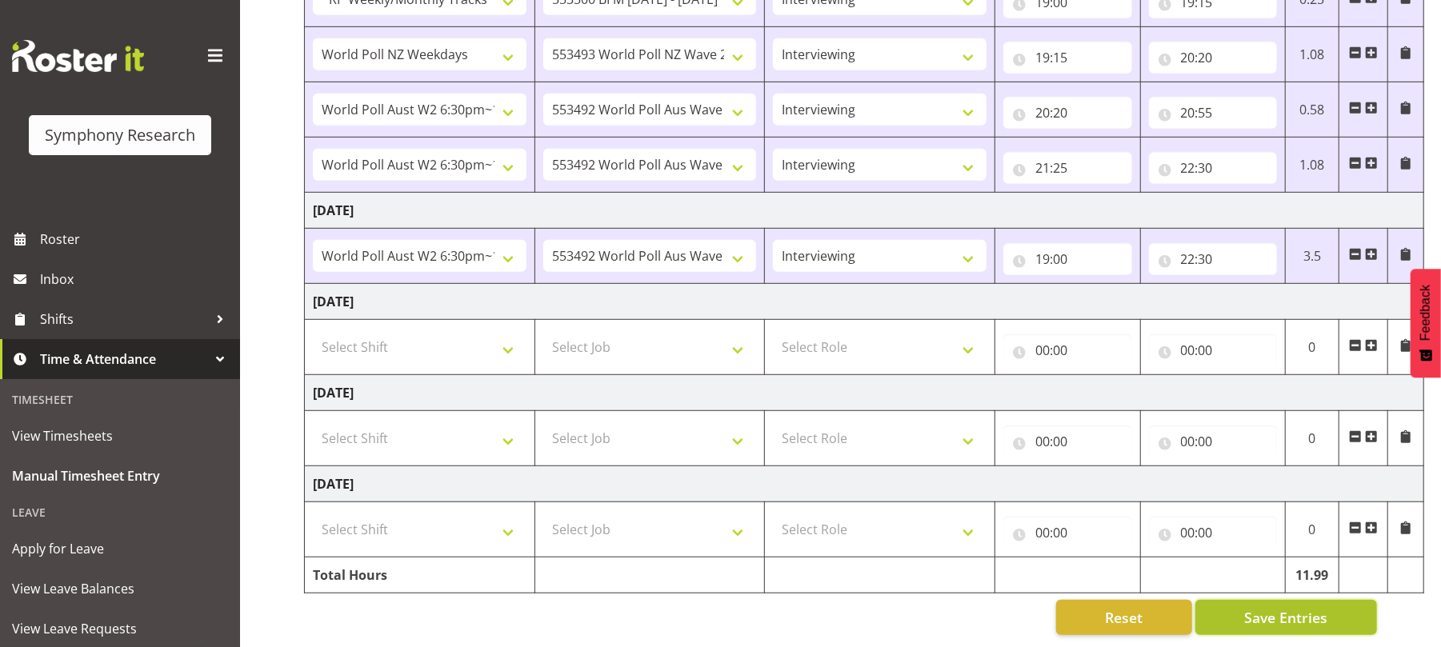
click at [1271, 607] on span "Save Entries" at bounding box center [1285, 617] width 83 height 21
click at [1291, 607] on span "Save Entries" at bounding box center [1285, 617] width 83 height 21
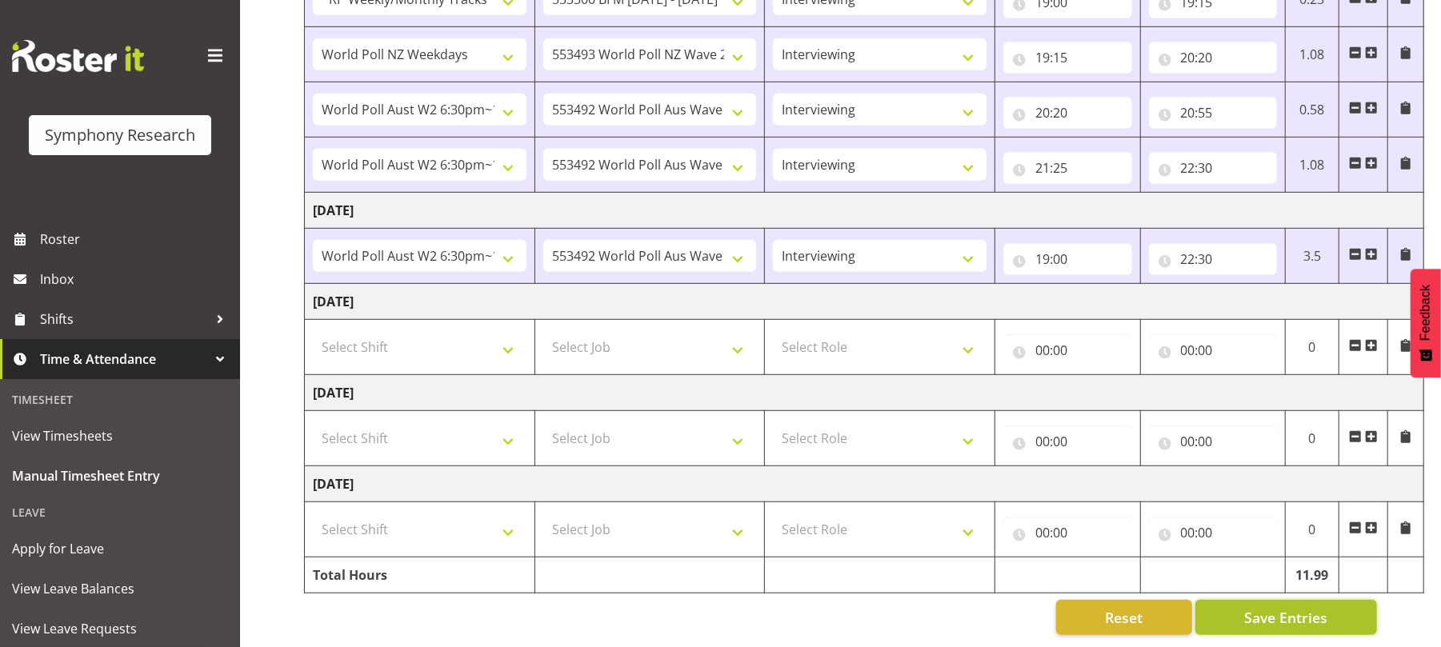
click at [1291, 607] on span "Save Entries" at bounding box center [1285, 617] width 83 height 21
click at [1259, 607] on span "Save Entries" at bounding box center [1285, 617] width 83 height 21
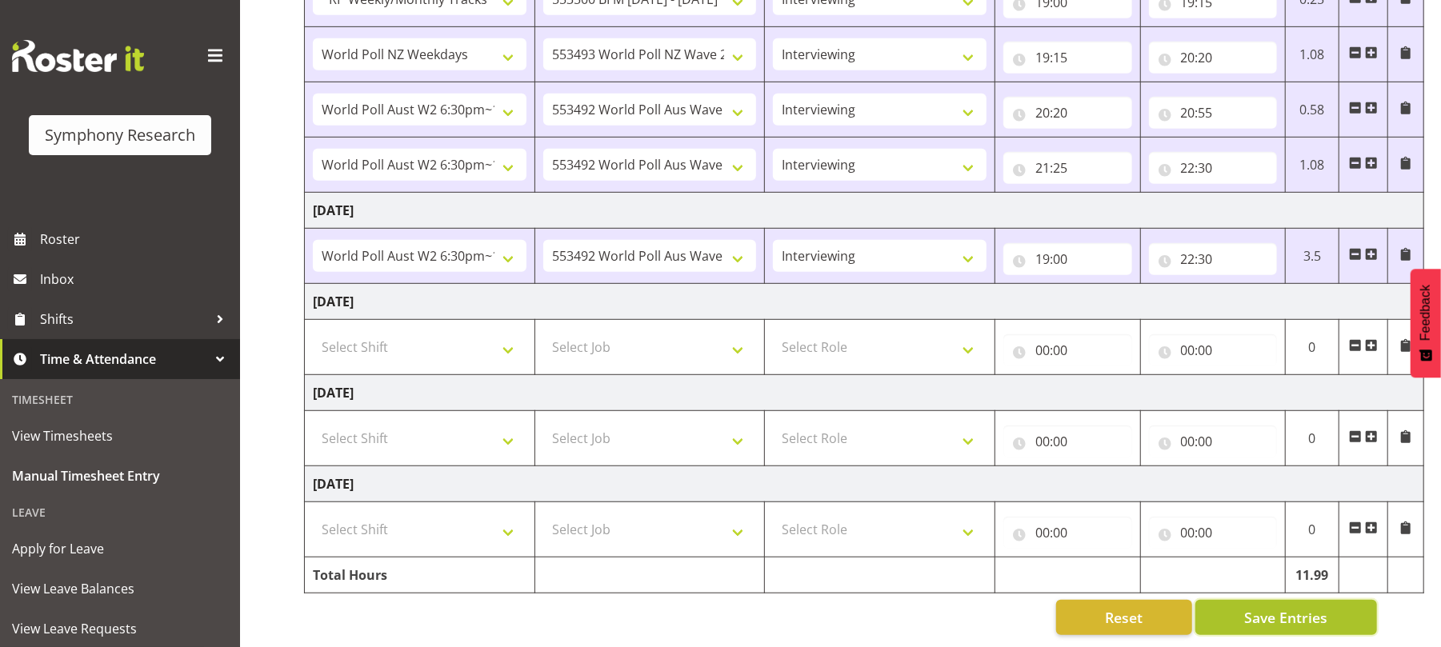
click at [1259, 607] on span "Save Entries" at bounding box center [1285, 617] width 83 height 21
click at [1287, 607] on span "Save Entries" at bounding box center [1285, 617] width 83 height 21
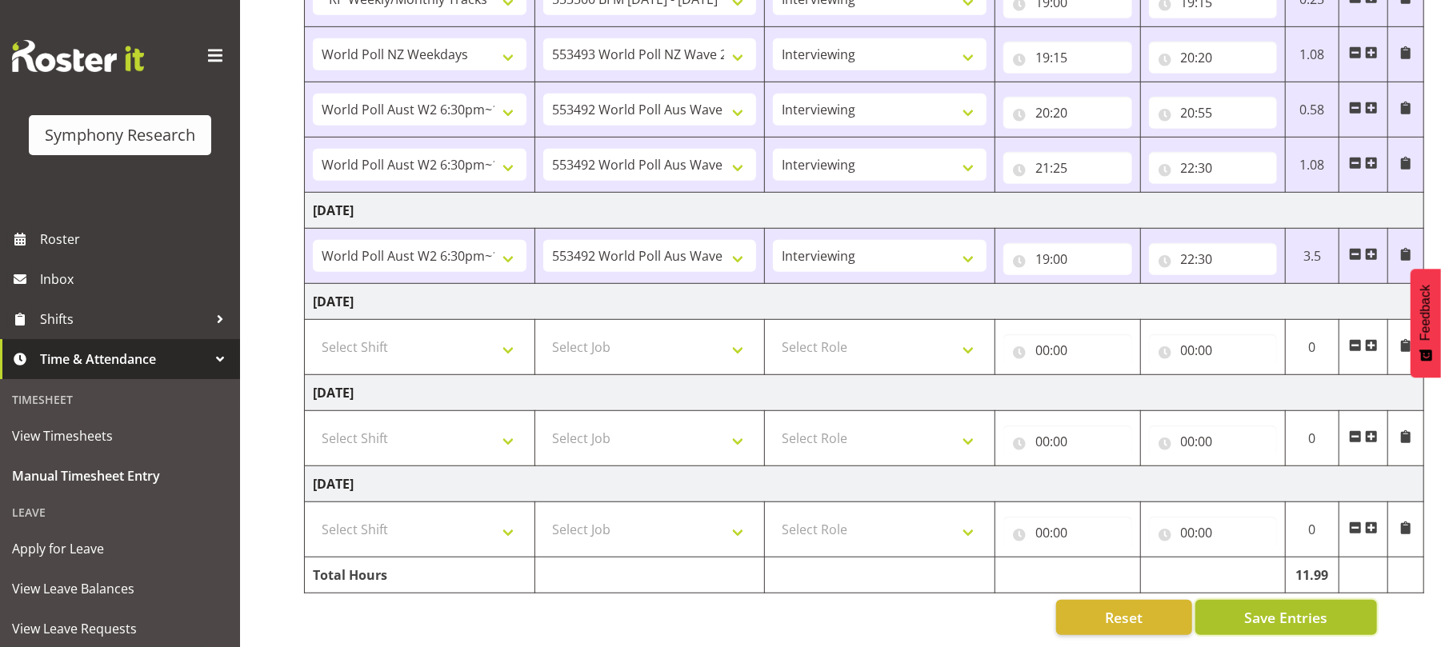
click at [1287, 607] on span "Save Entries" at bounding box center [1285, 617] width 83 height 21
click at [1291, 607] on span "Save Entries" at bounding box center [1285, 617] width 83 height 21
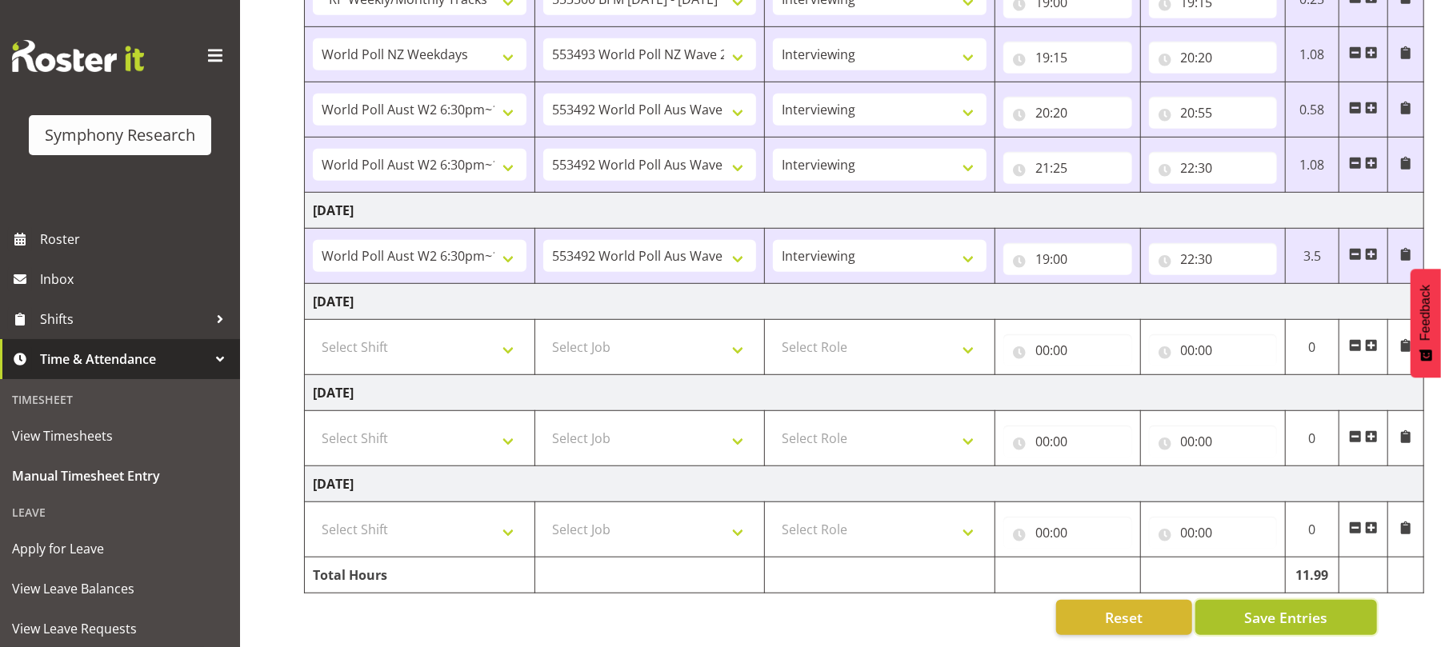
click at [1291, 607] on span "Save Entries" at bounding box center [1285, 617] width 83 height 21
click at [1285, 607] on span "Save Entries" at bounding box center [1285, 617] width 83 height 21
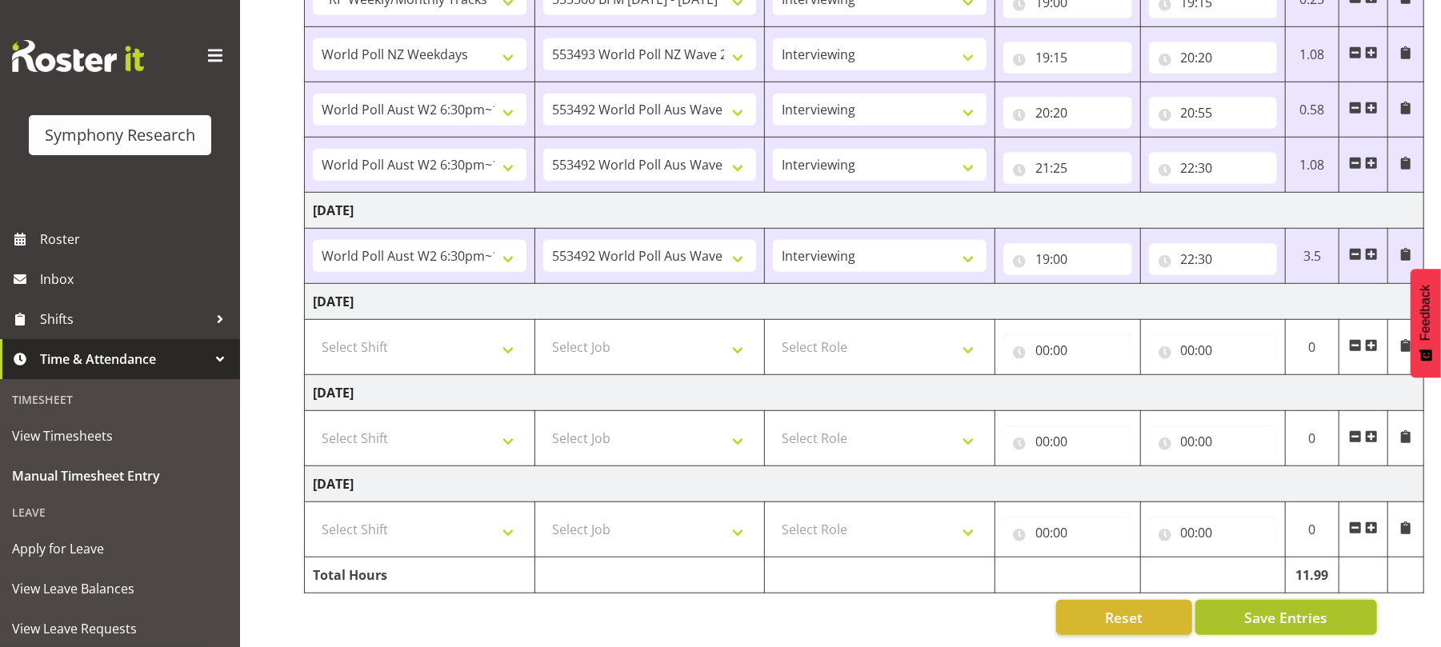
click at [1285, 607] on span "Save Entries" at bounding box center [1285, 617] width 83 height 21
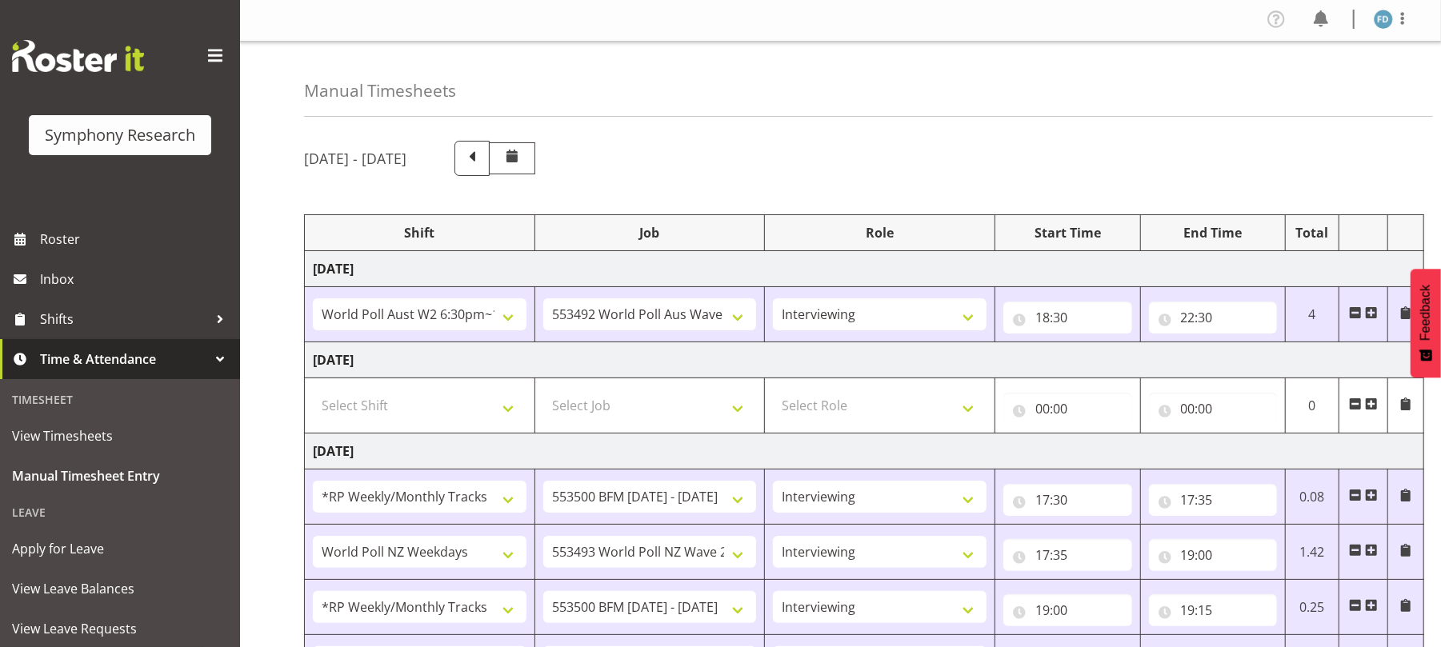
scroll to position [0, 0]
click at [1381, 27] on img at bounding box center [1383, 20] width 19 height 19
click at [1325, 82] on link "Log Out" at bounding box center [1336, 84] width 154 height 29
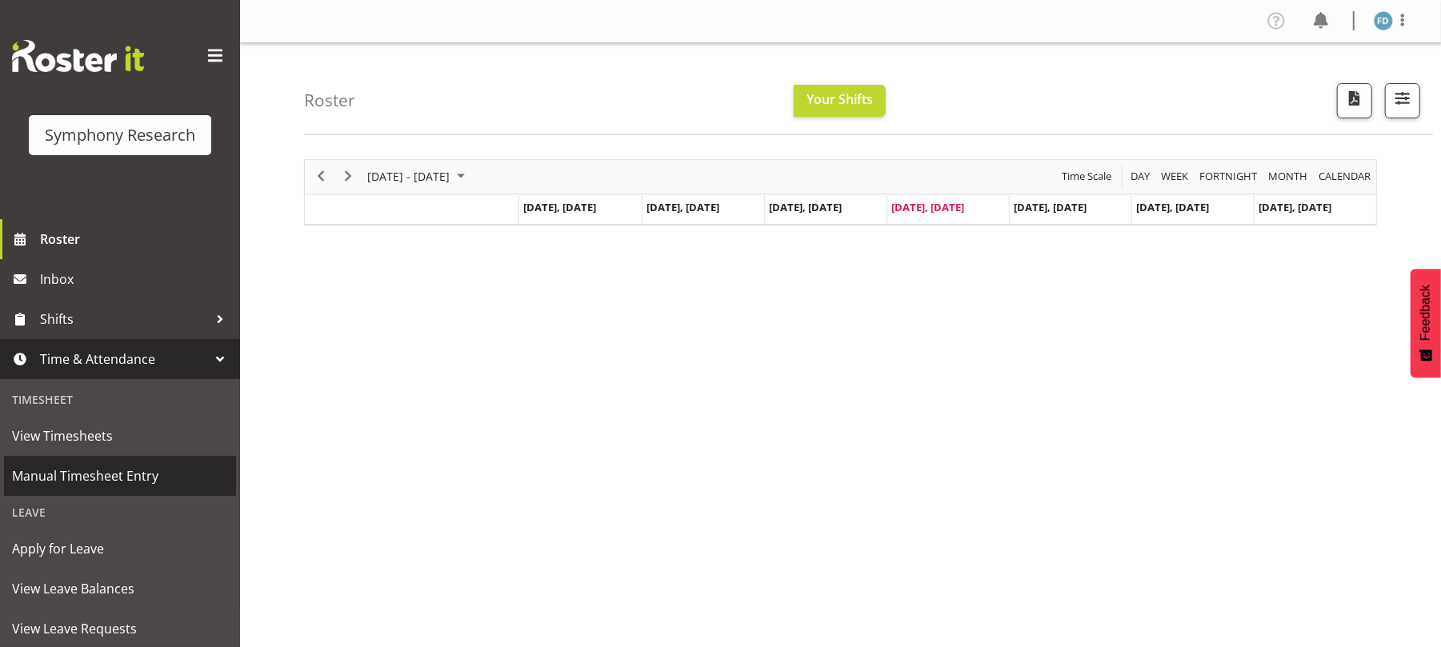
click at [117, 472] on span "Manual Timesheet Entry" at bounding box center [120, 476] width 216 height 24
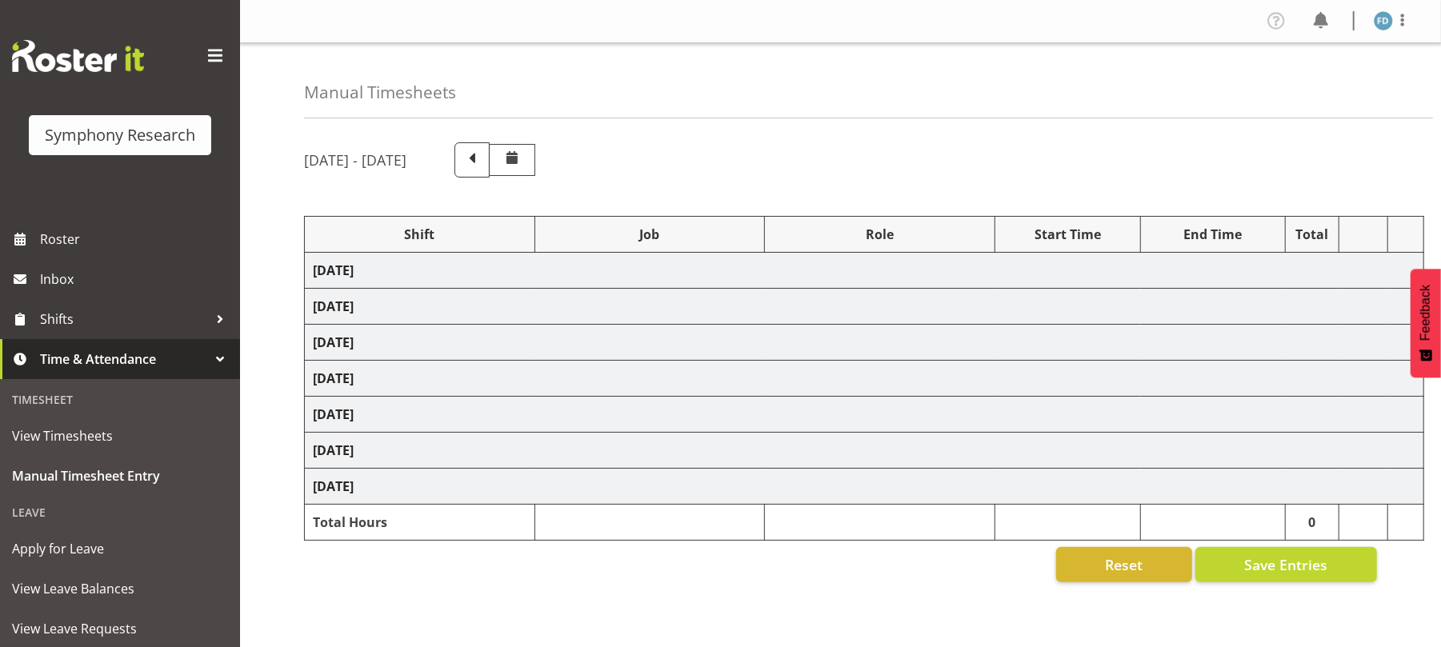
select select "56692"
select select "10499"
select select "47"
select select "2940"
select select "10242"
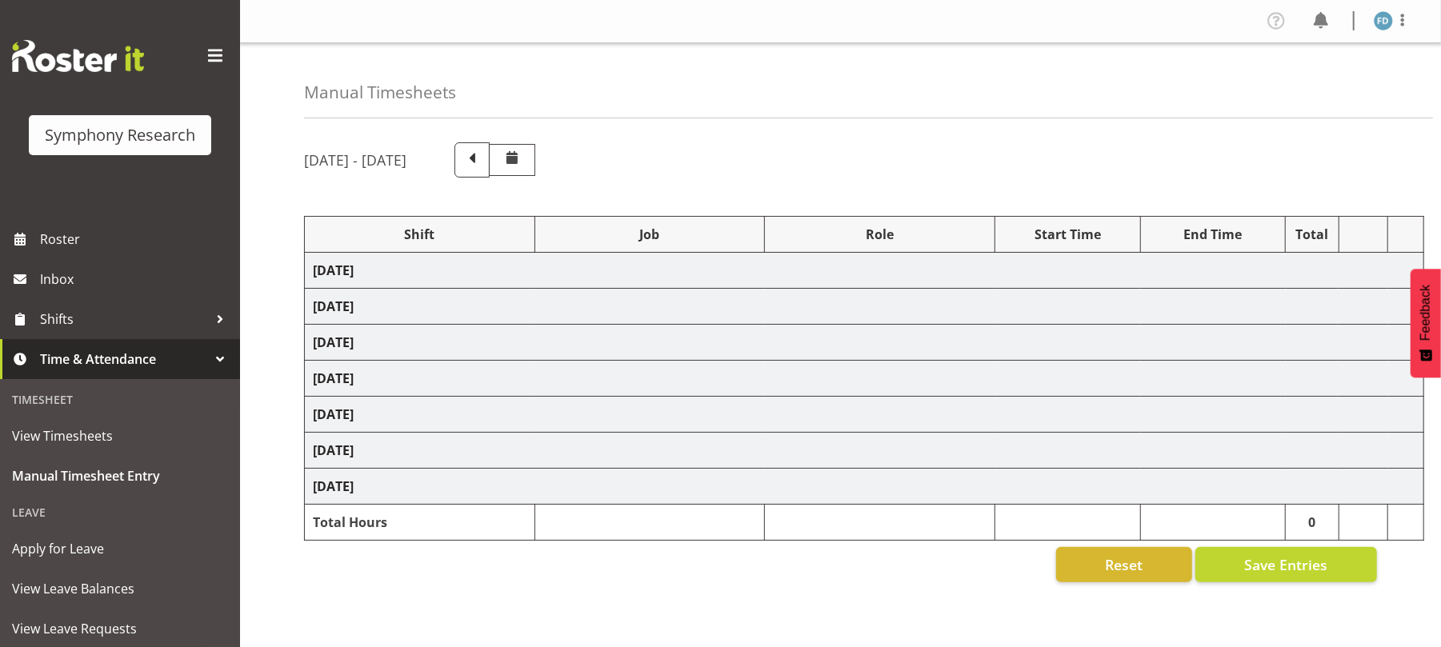
select select "47"
select select "41604"
select select "10527"
select select "47"
select select "2940"
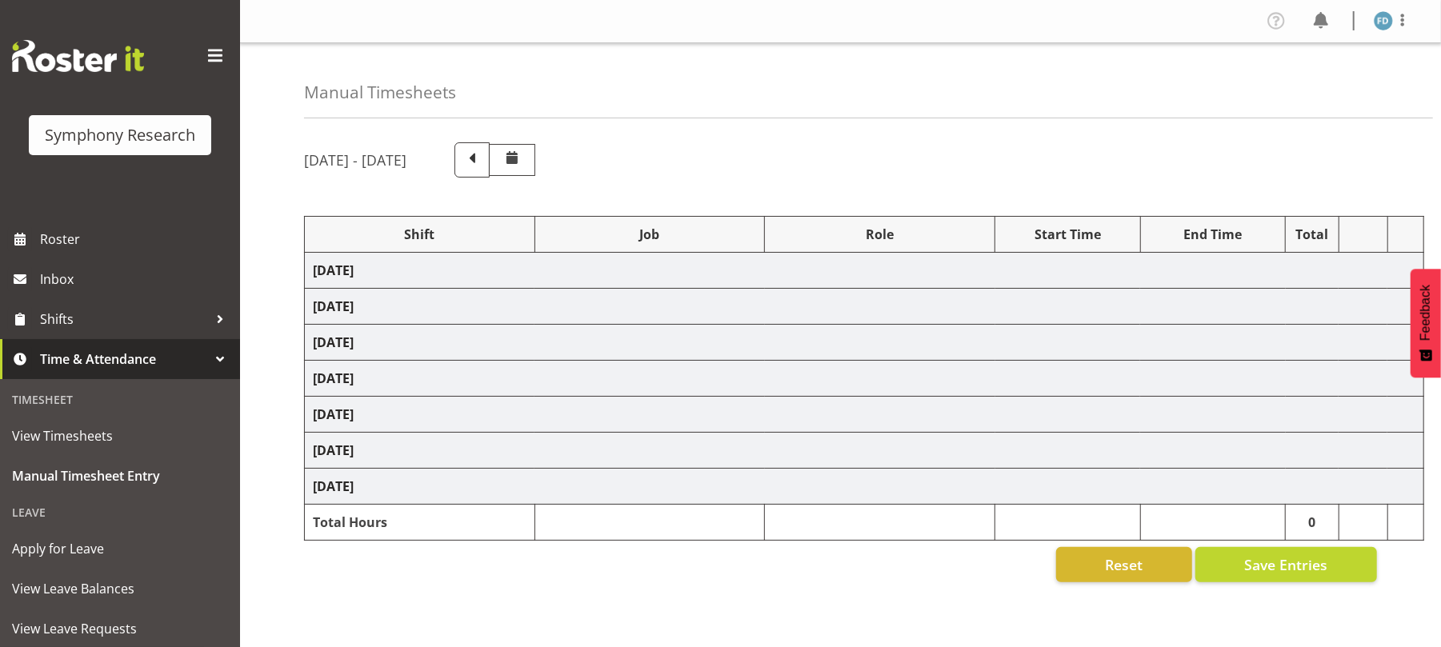
select select "10242"
select select "47"
select select "41604"
select select "10527"
select select "47"
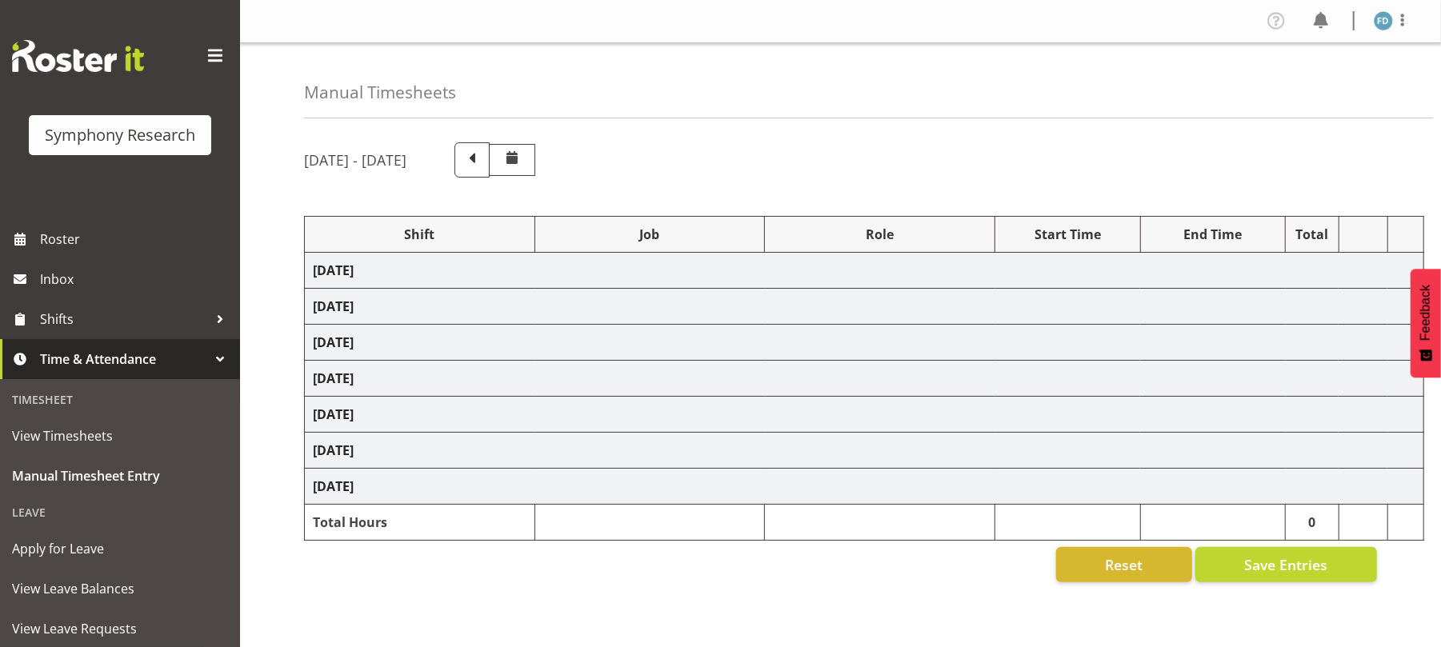
select select "56692"
select select "10499"
select select "47"
select select "56692"
select select "10499"
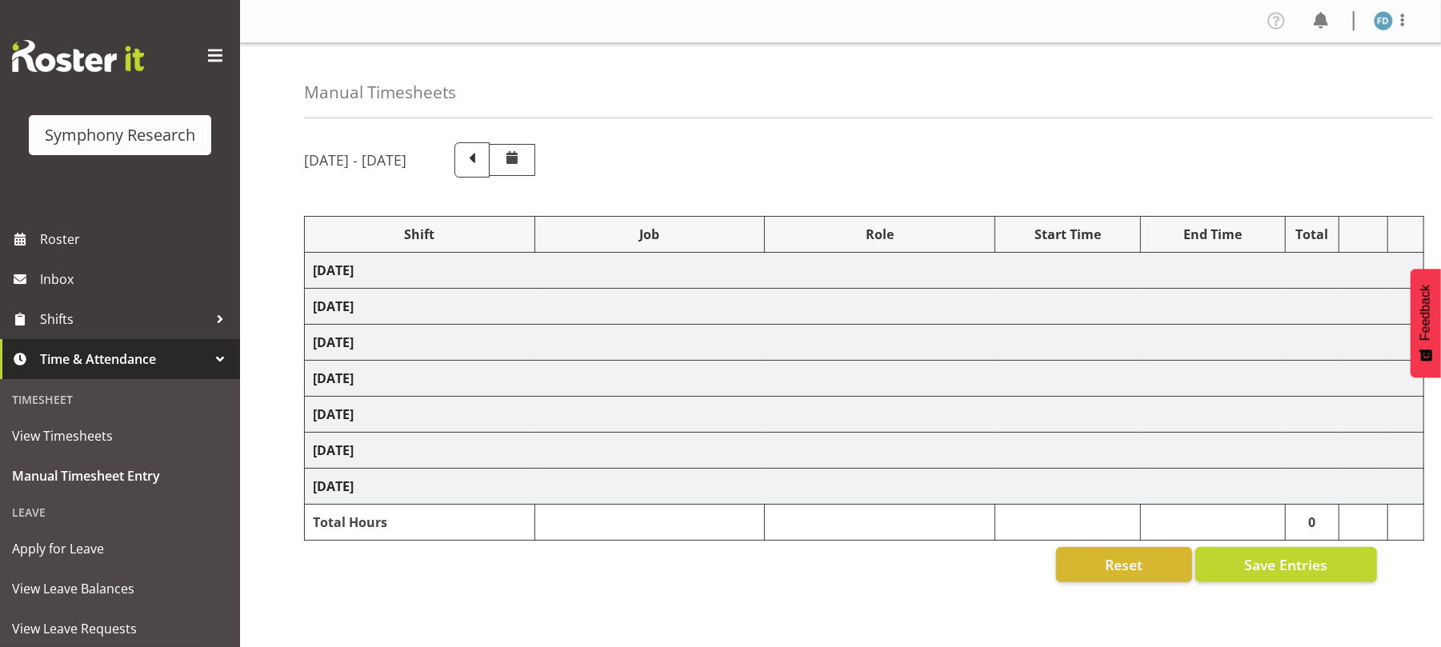
select select "47"
select select "56692"
select select "10499"
select select "47"
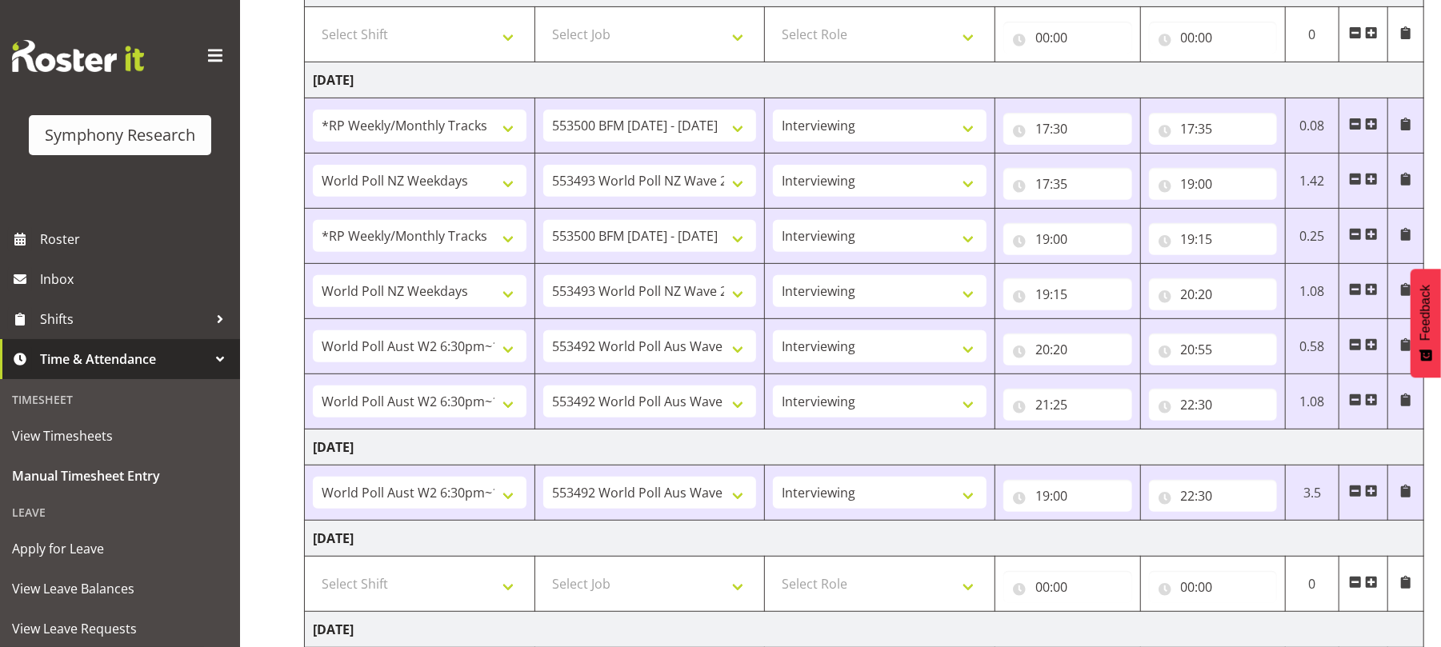
scroll to position [632, 0]
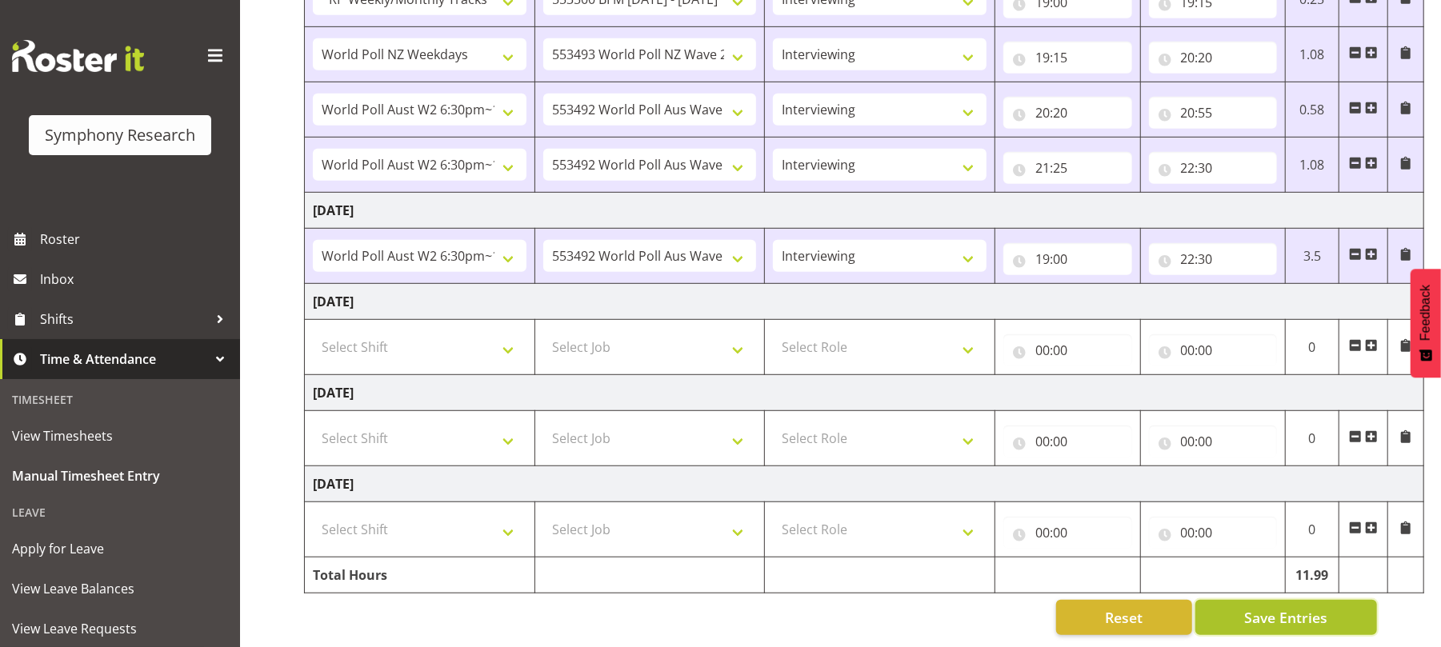
click at [1285, 607] on span "Save Entries" at bounding box center [1285, 617] width 83 height 21
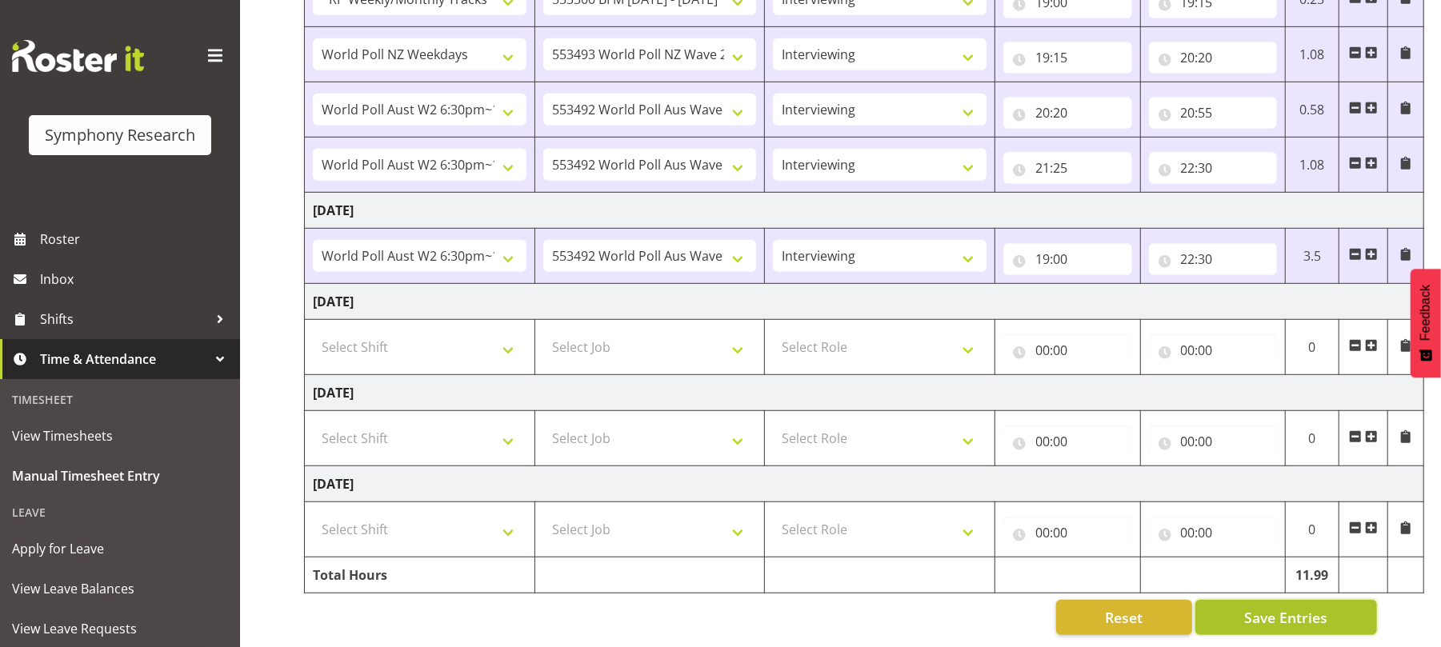
click at [1285, 607] on span "Save Entries" at bounding box center [1285, 617] width 83 height 21
click at [1275, 607] on span "Save Entries" at bounding box center [1285, 617] width 83 height 21
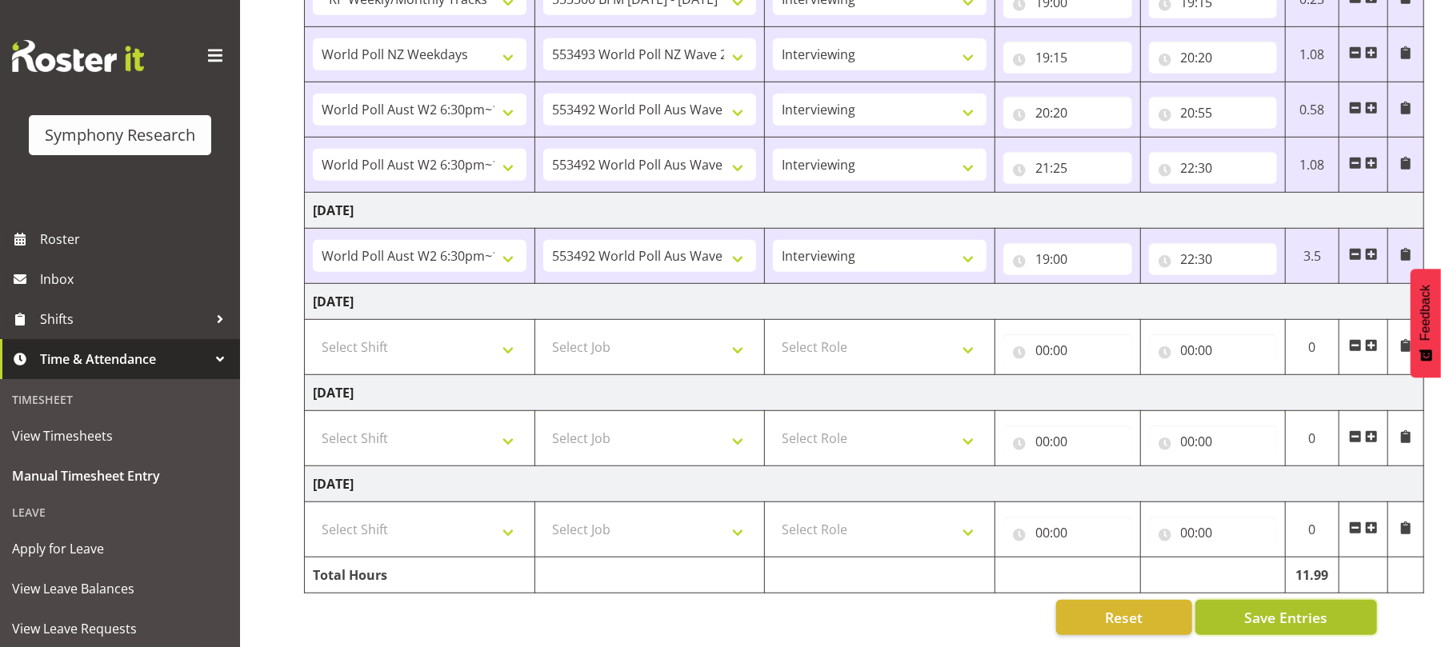
click at [1275, 607] on span "Save Entries" at bounding box center [1285, 617] width 83 height 21
click at [1287, 607] on span "Save Entries" at bounding box center [1285, 617] width 83 height 21
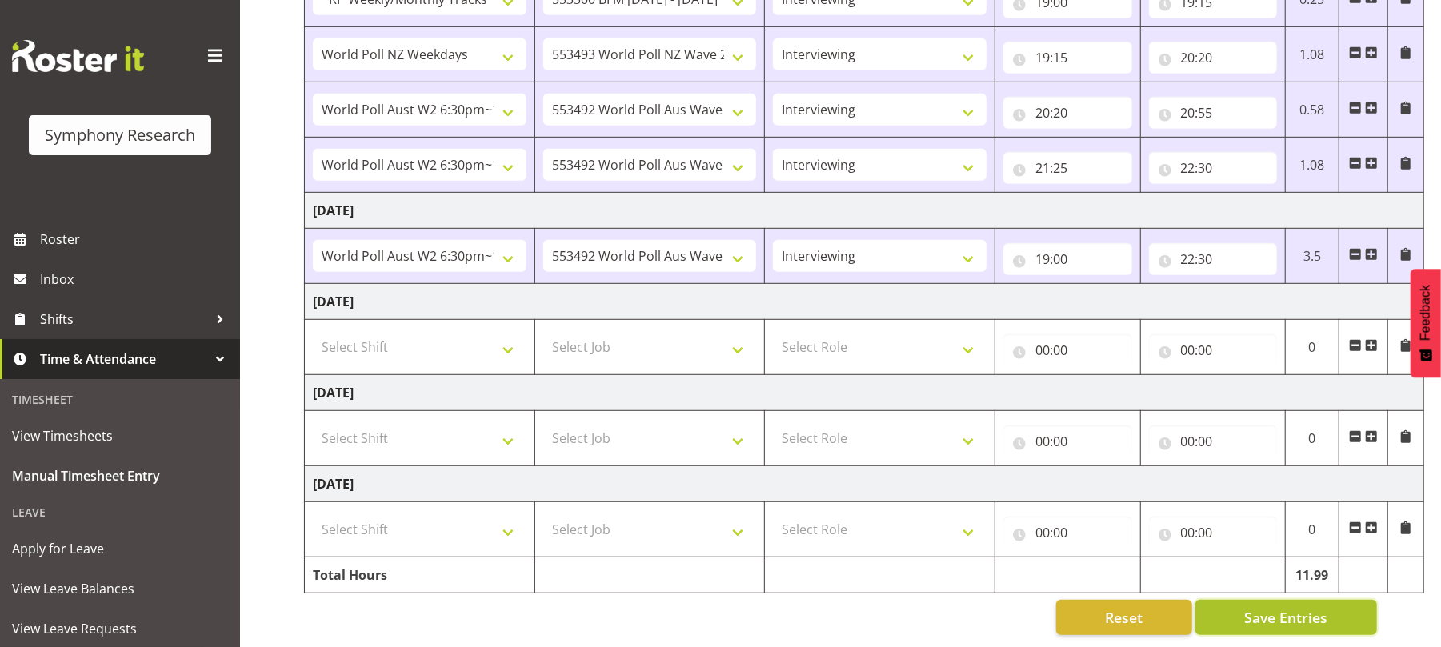
click at [1287, 607] on span "Save Entries" at bounding box center [1285, 617] width 83 height 21
